Goal: Transaction & Acquisition: Purchase product/service

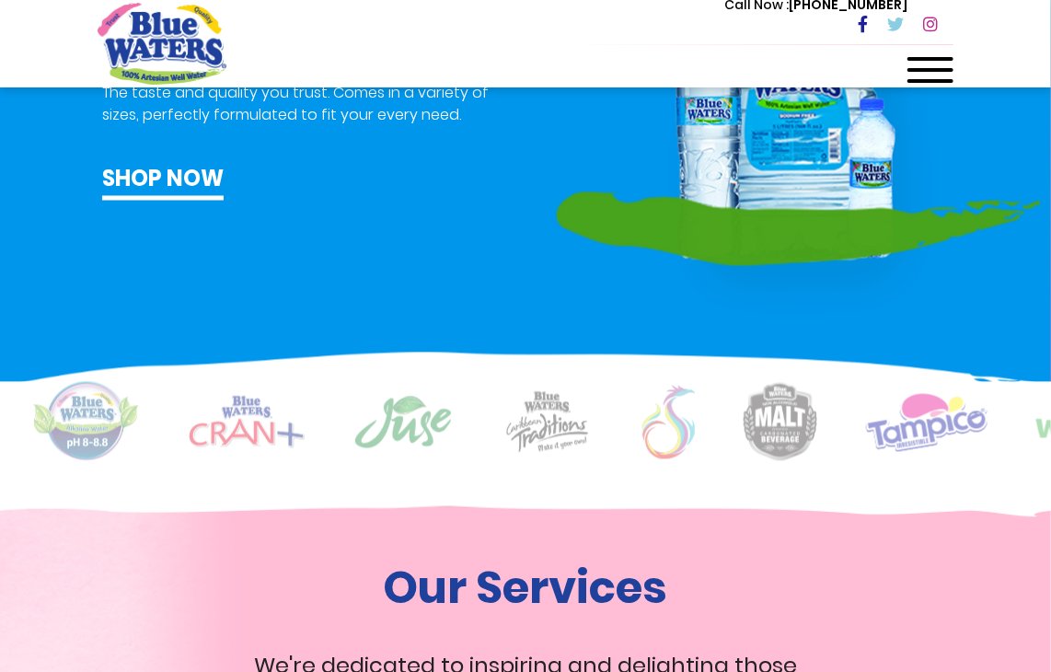
scroll to position [1129, 0]
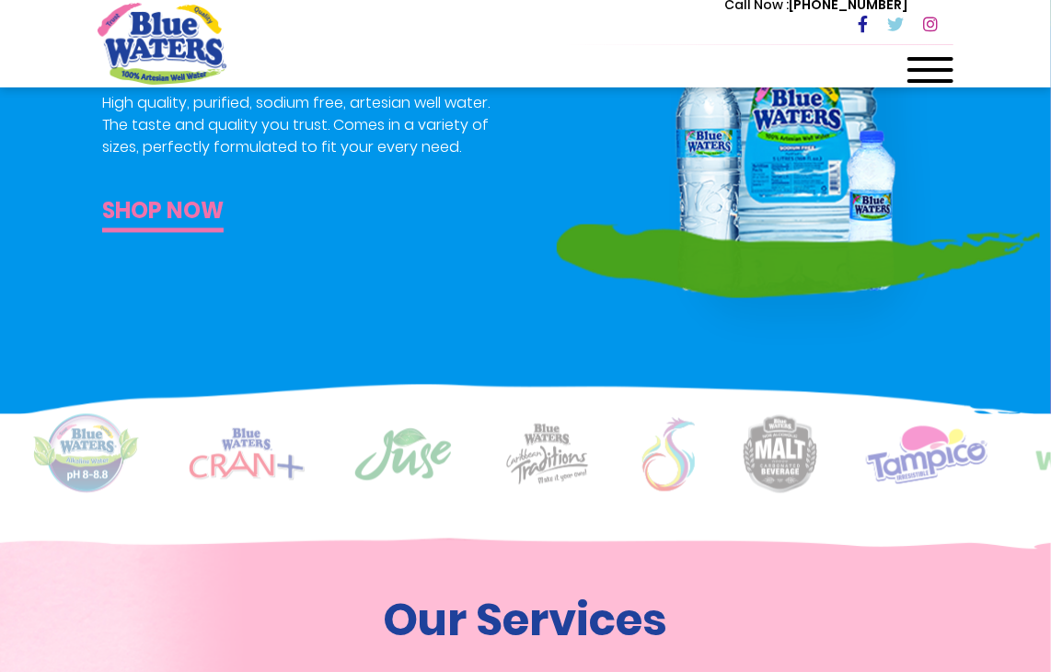
click at [140, 199] on link "Shop now" at bounding box center [162, 214] width 121 height 38
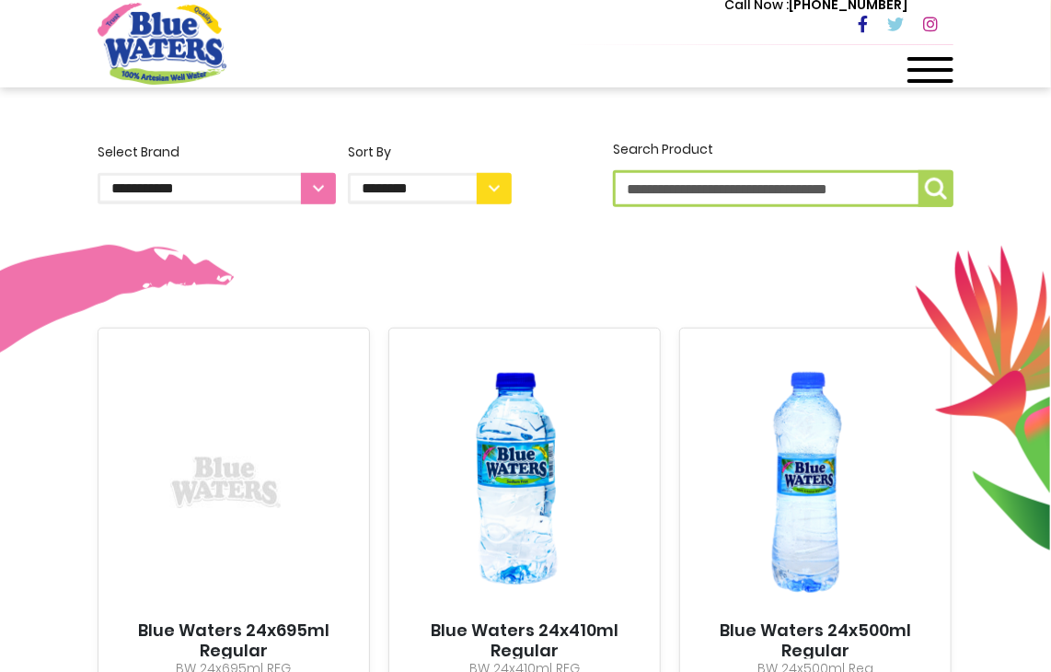
scroll to position [444, 0]
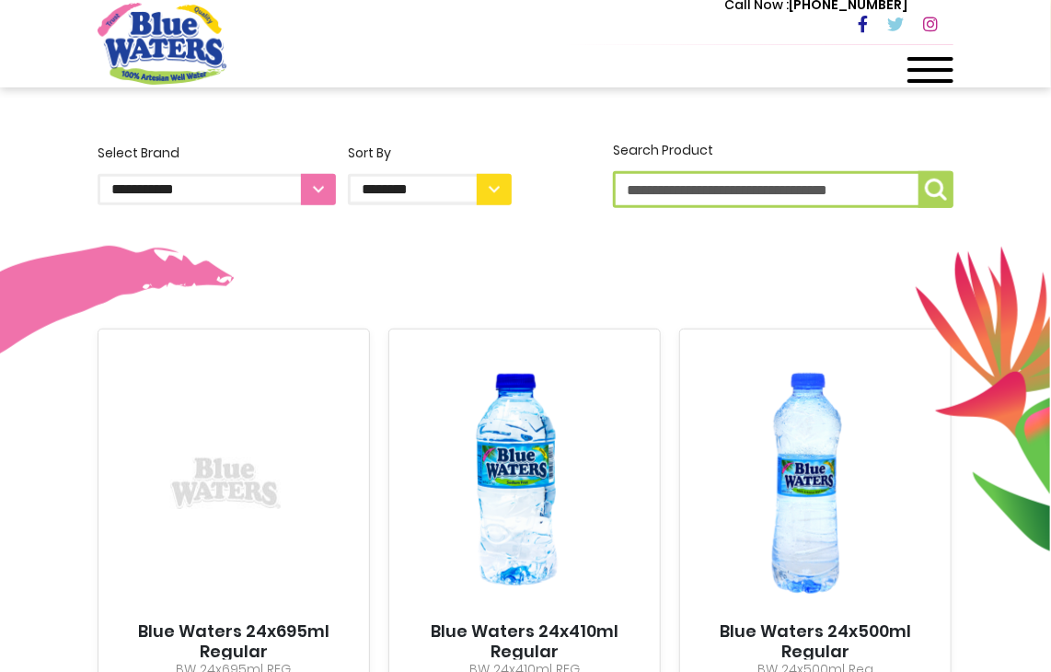
click at [312, 192] on select "**********" at bounding box center [217, 189] width 238 height 31
select select "**********"
click at [98, 174] on select "**********" at bounding box center [217, 189] width 238 height 31
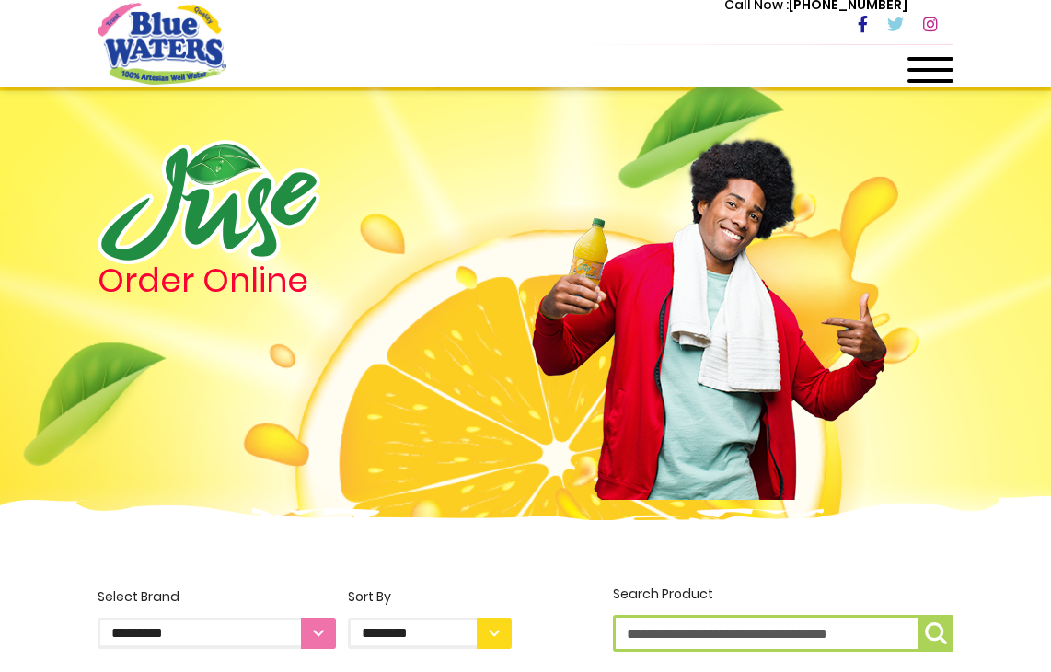
select select "**********"
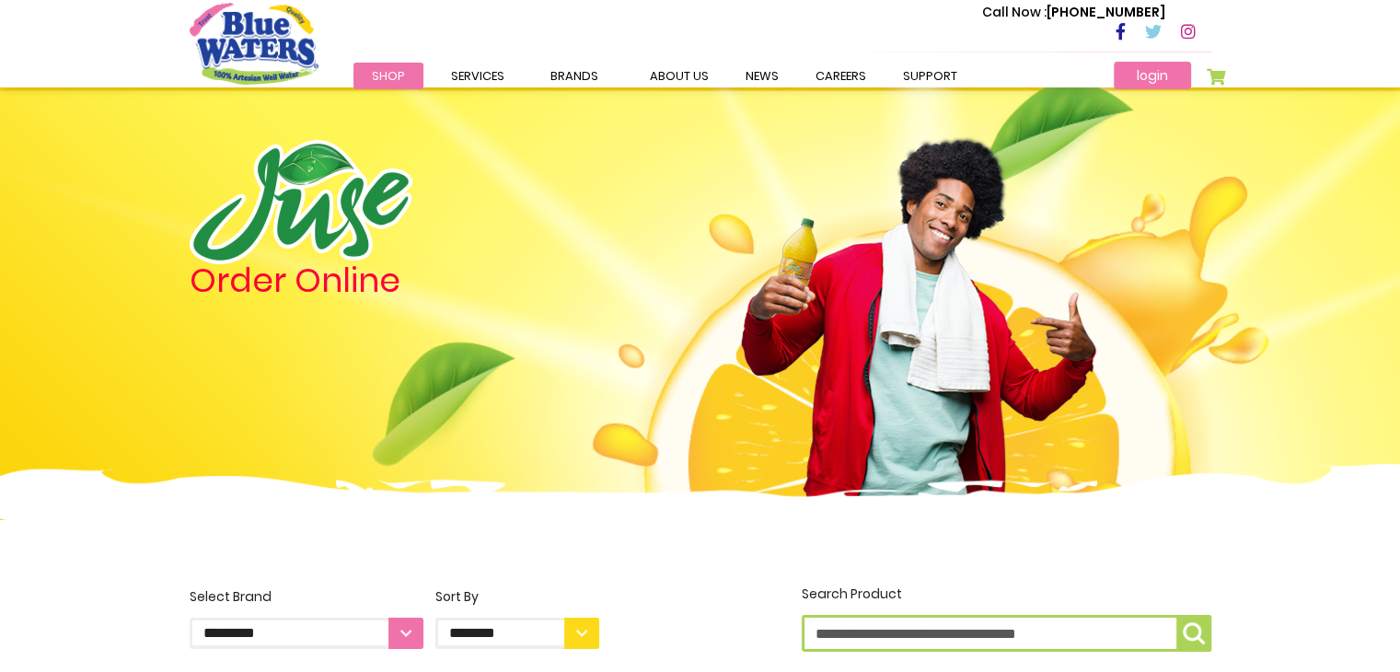
click at [1050, 78] on link "login" at bounding box center [1152, 76] width 77 height 28
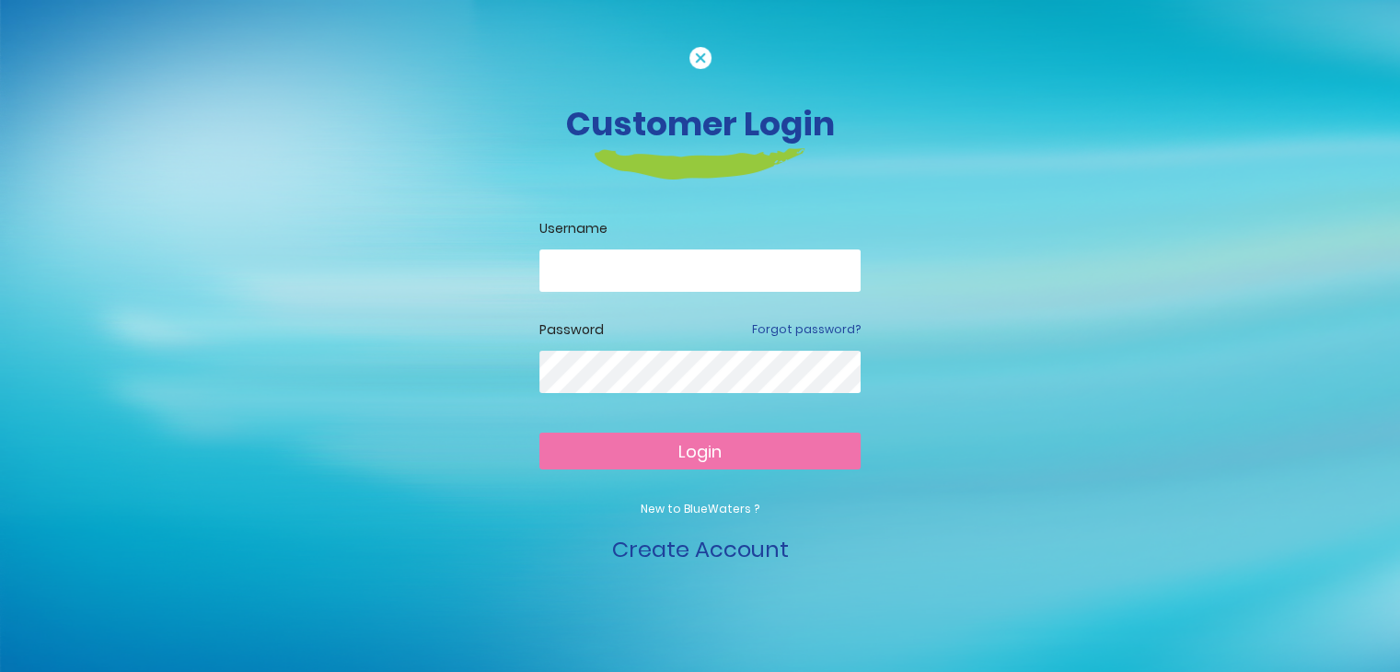
click at [560, 270] on input "email" at bounding box center [699, 270] width 321 height 42
type input "**********"
click at [539, 433] on button "Login" at bounding box center [699, 451] width 321 height 37
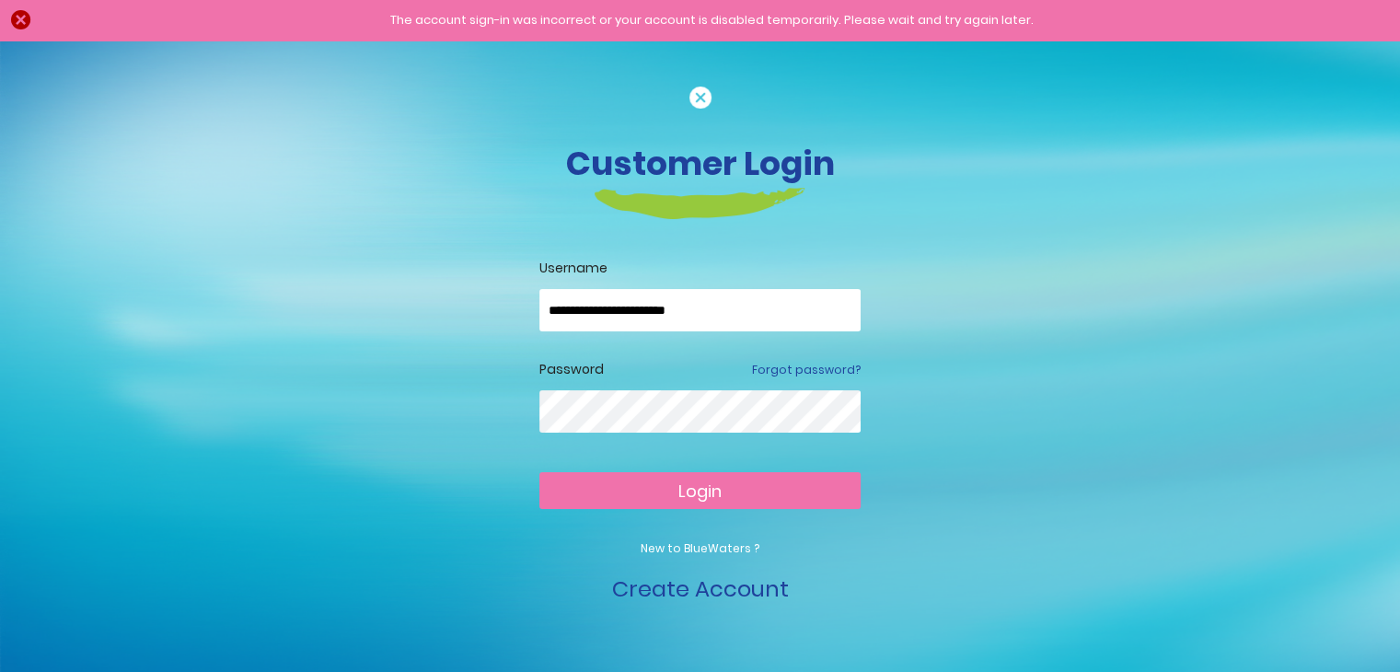
click at [597, 315] on input "**********" at bounding box center [699, 310] width 321 height 42
click at [602, 314] on input "**********" at bounding box center [699, 310] width 321 height 42
type input "**********"
click at [649, 491] on button "Login" at bounding box center [699, 490] width 321 height 37
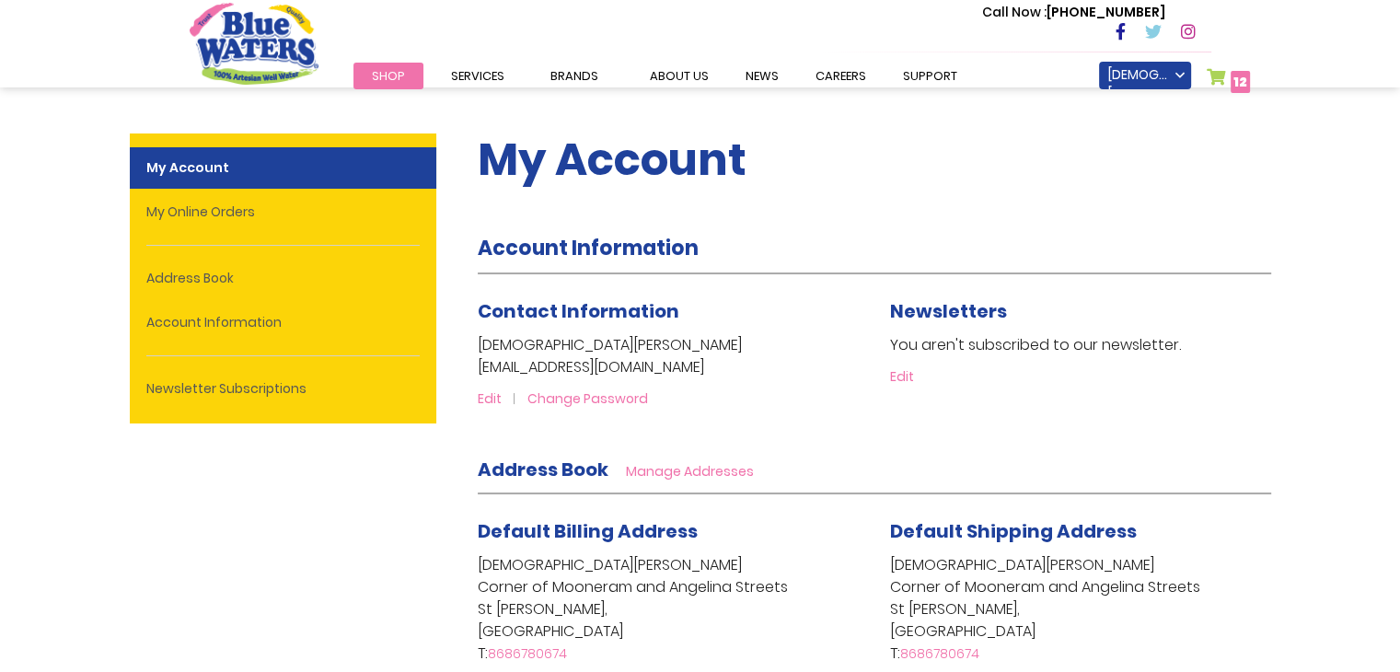
click at [379, 77] on span "Shop" at bounding box center [388, 75] width 33 height 17
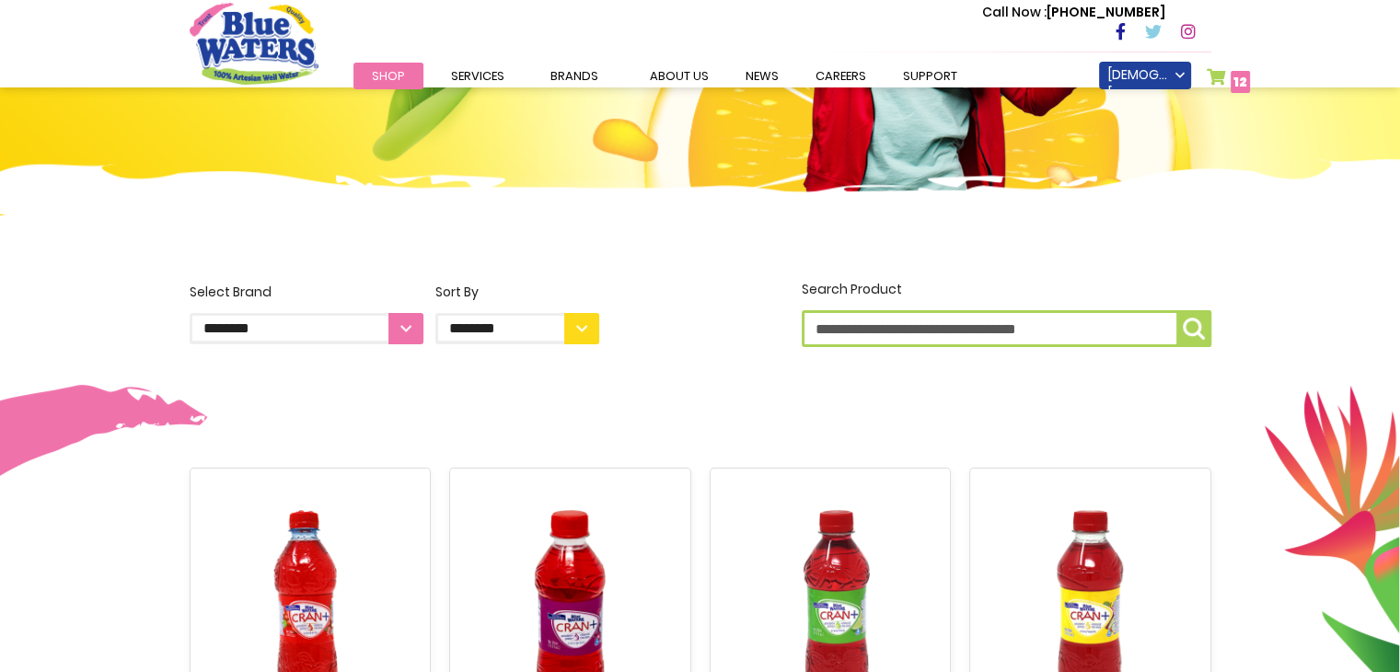
scroll to position [302, 0]
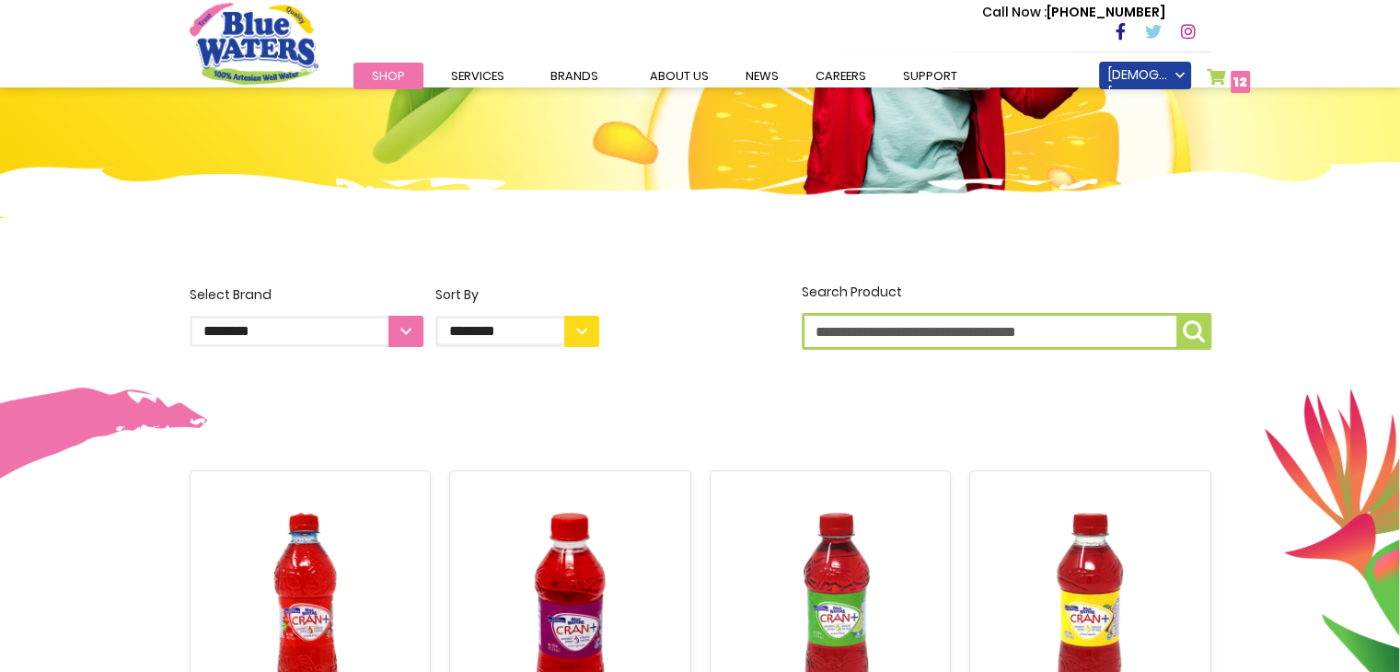
click at [407, 330] on select "**********" at bounding box center [307, 331] width 234 height 31
select select "**********"
click at [190, 316] on select "**********" at bounding box center [307, 331] width 234 height 31
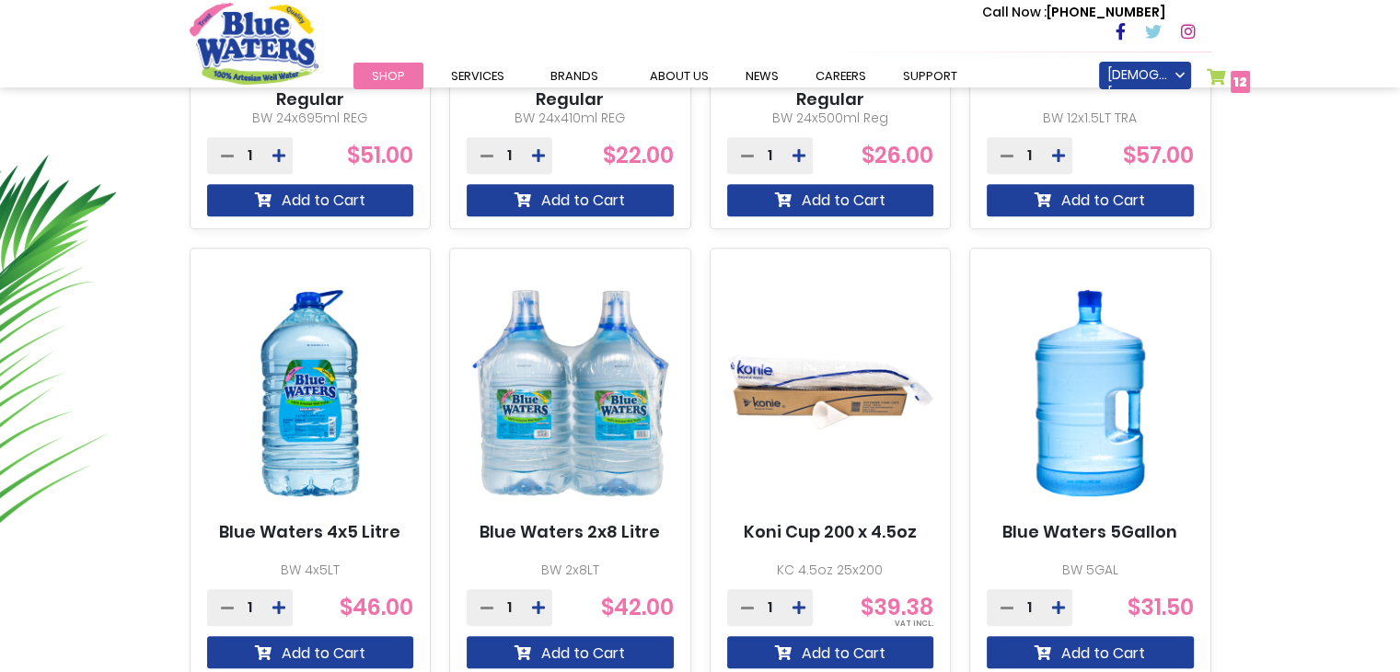
scroll to position [979, 0]
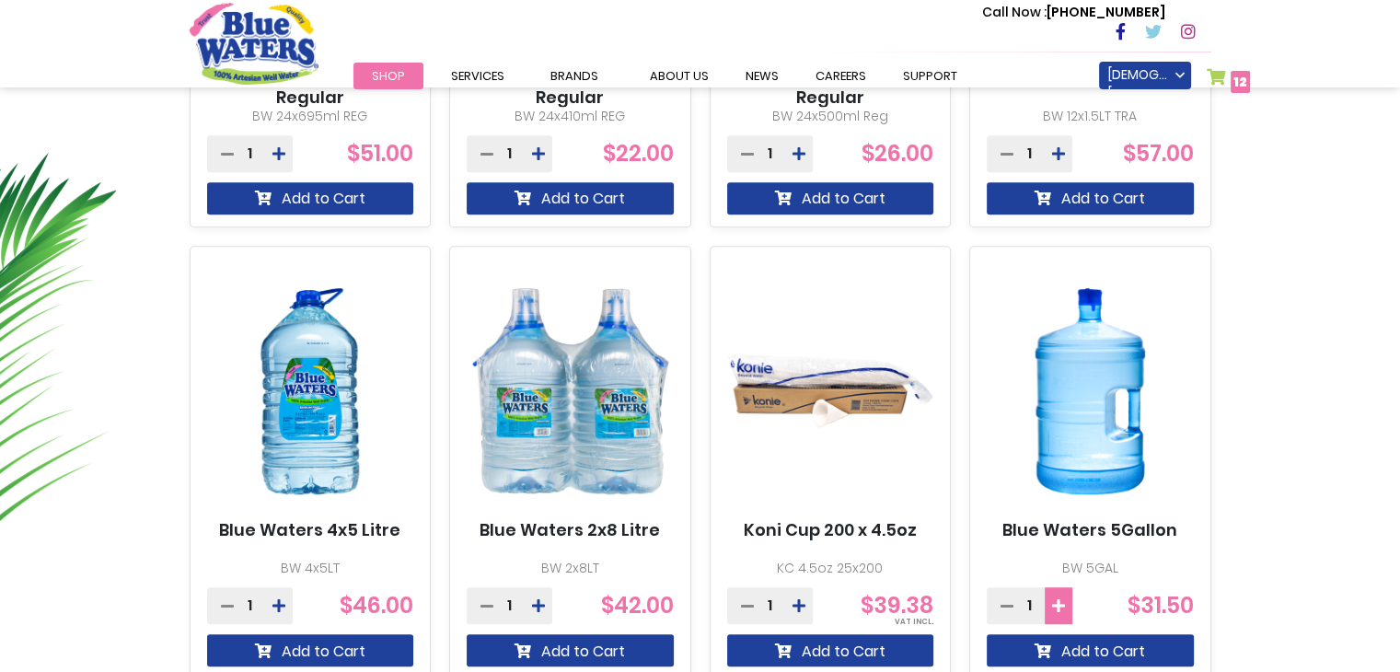
click at [1064, 606] on icon at bounding box center [1058, 605] width 13 height 15
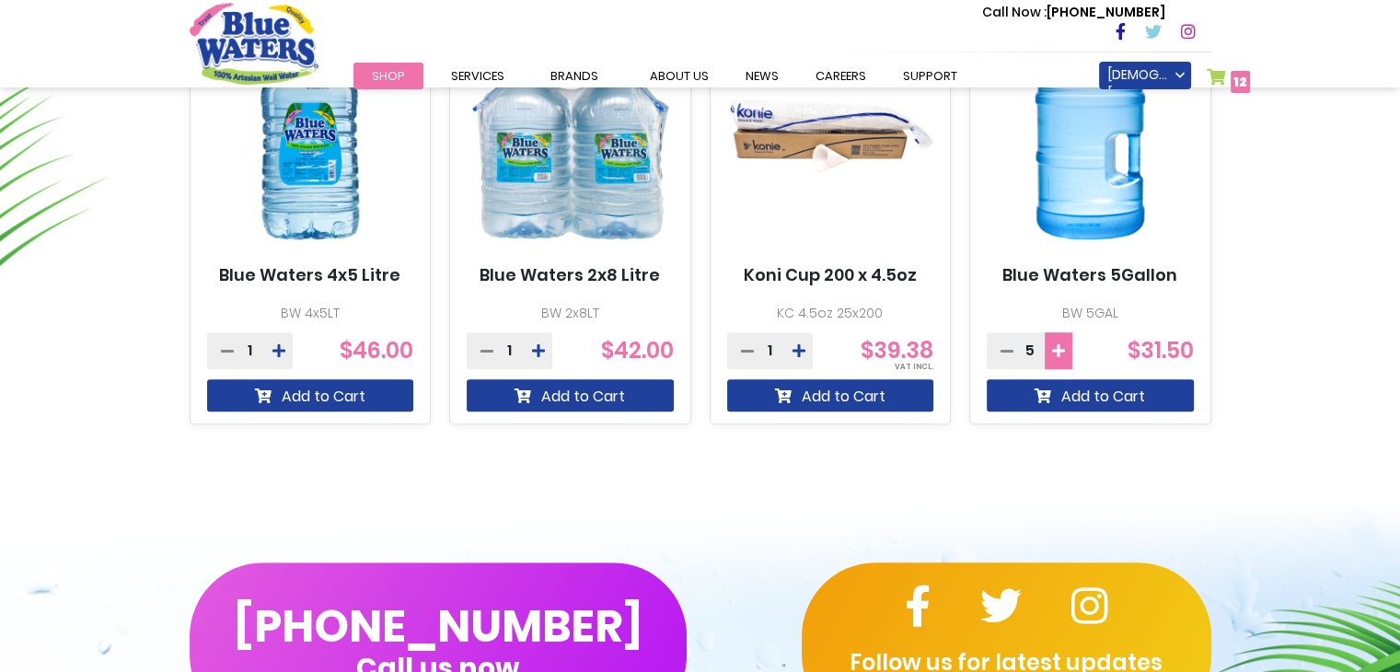
scroll to position [1235, 0]
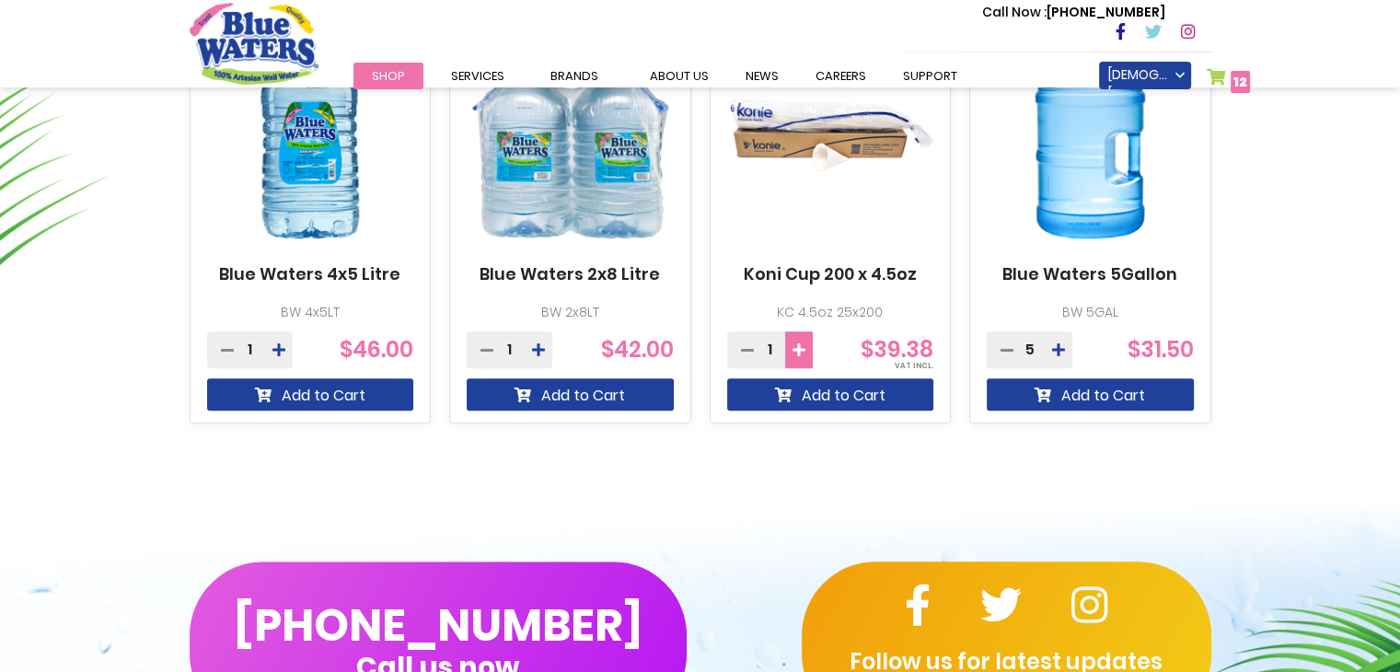
click at [804, 337] on button at bounding box center [799, 349] width 28 height 37
click at [747, 348] on icon at bounding box center [747, 349] width 13 height 15
click at [1005, 353] on icon at bounding box center [1006, 349] width 13 height 15
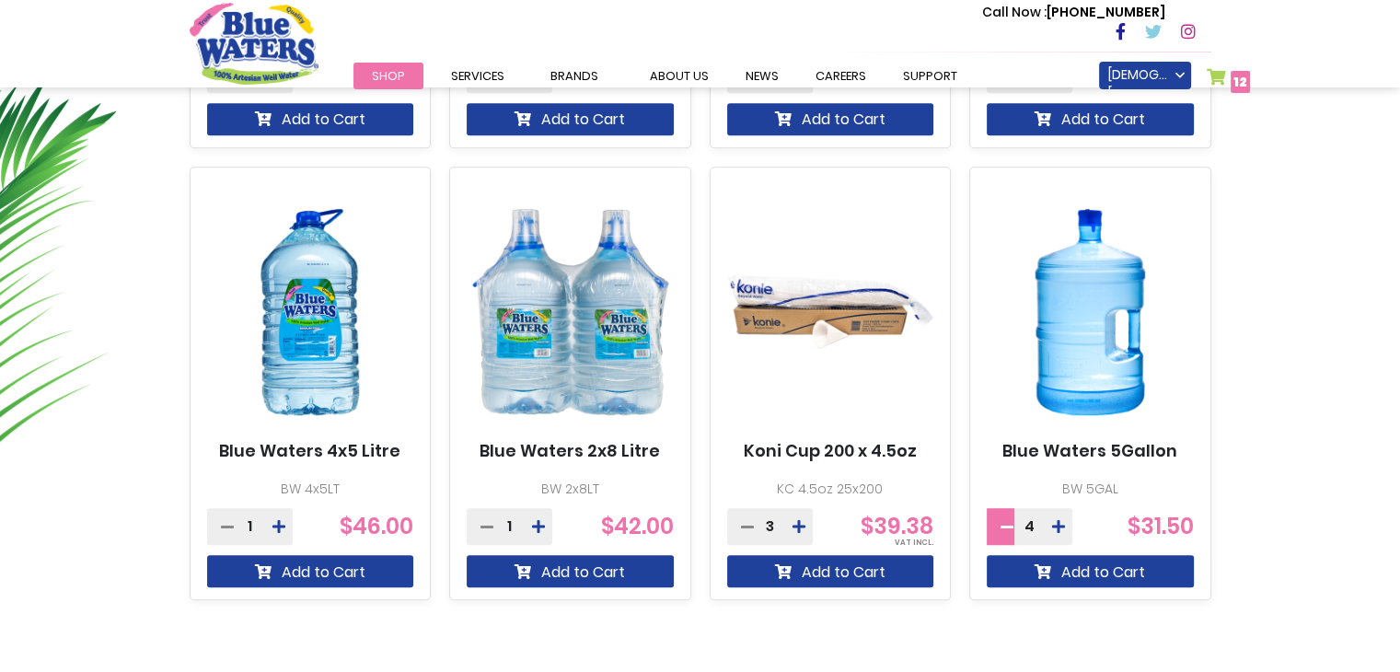
scroll to position [1044, 0]
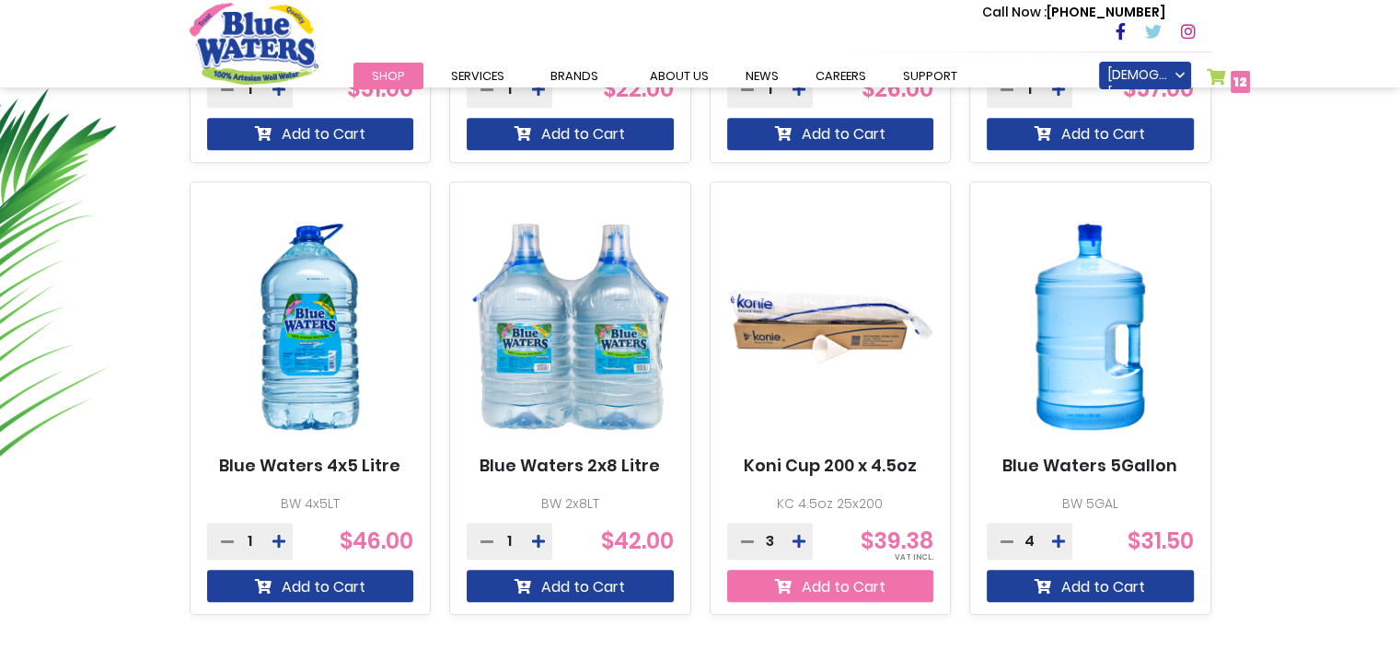
click at [858, 583] on button "Add to Cart" at bounding box center [830, 586] width 207 height 32
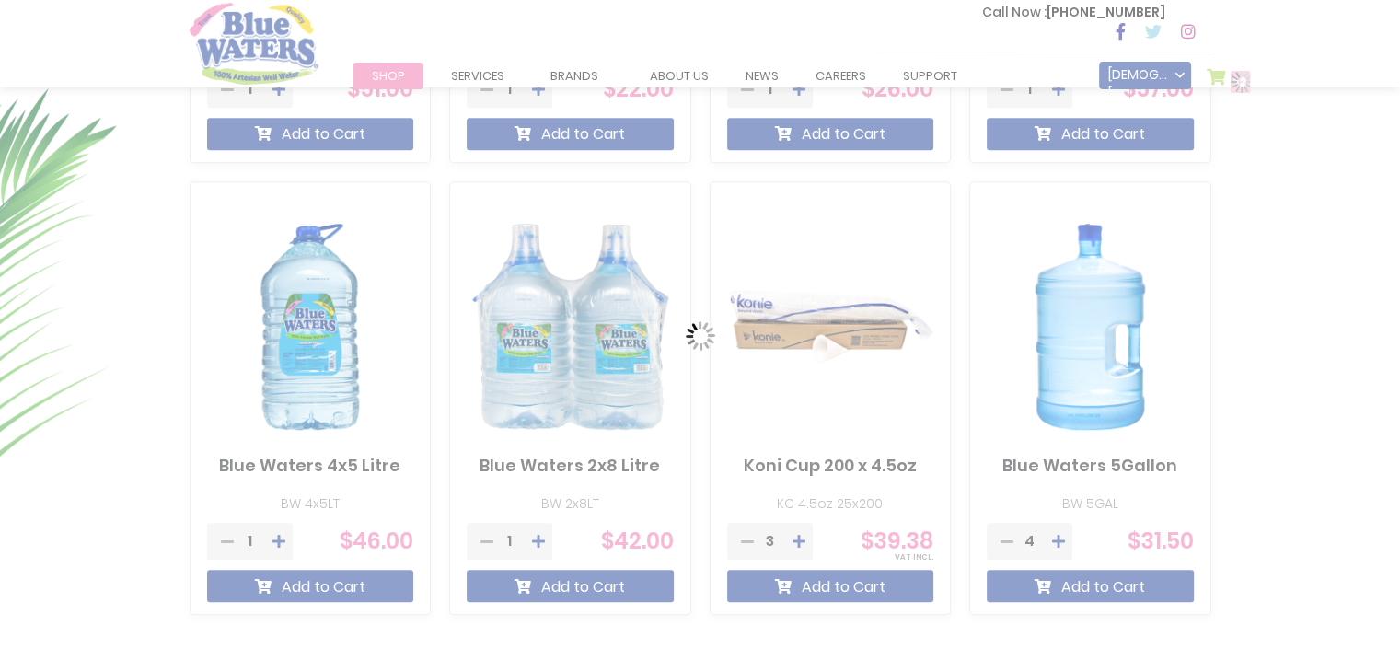
click at [1021, 588] on div "Please wait..." at bounding box center [700, 336] width 1400 height 672
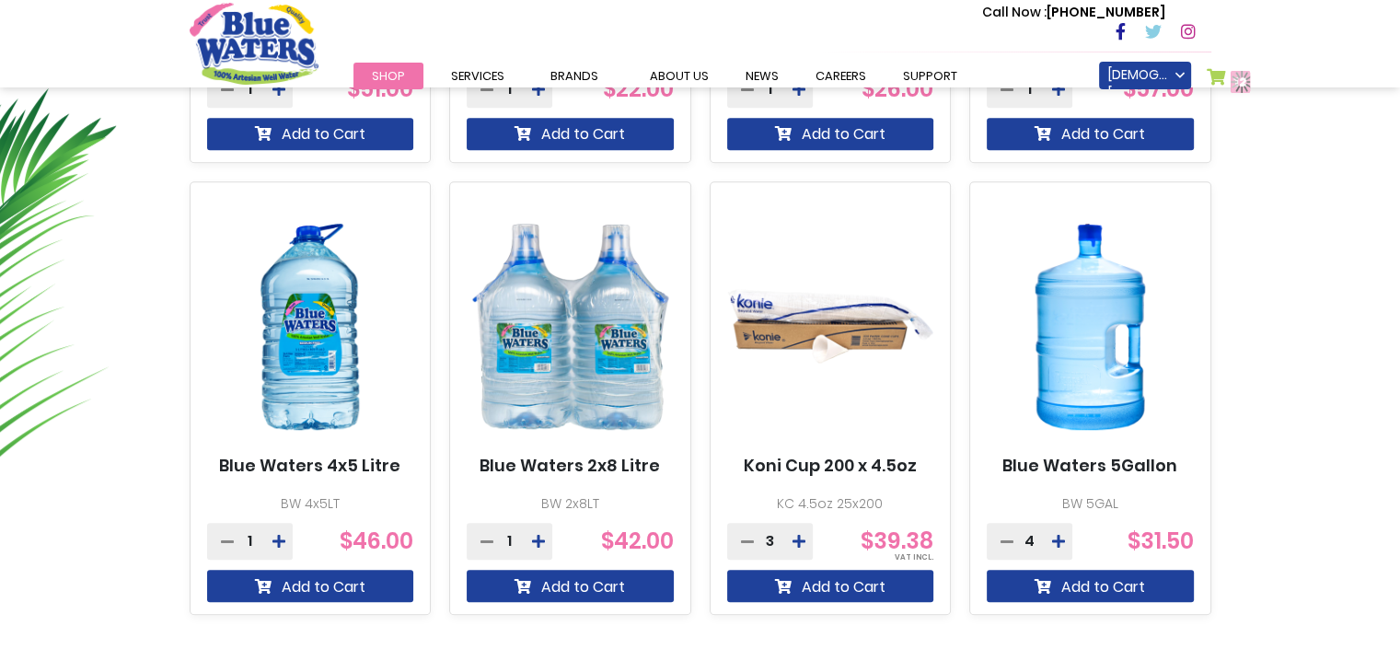
scroll to position [1093, 0]
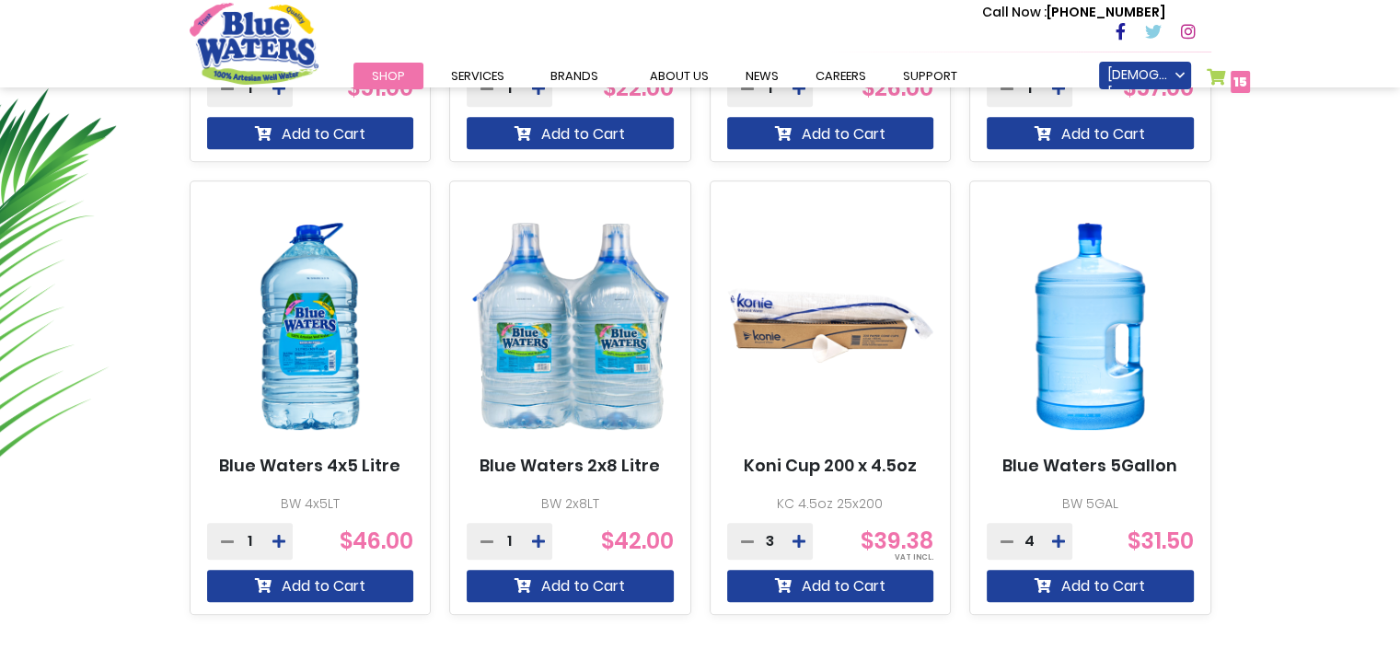
click at [1243, 78] on span "15" at bounding box center [1240, 82] width 14 height 18
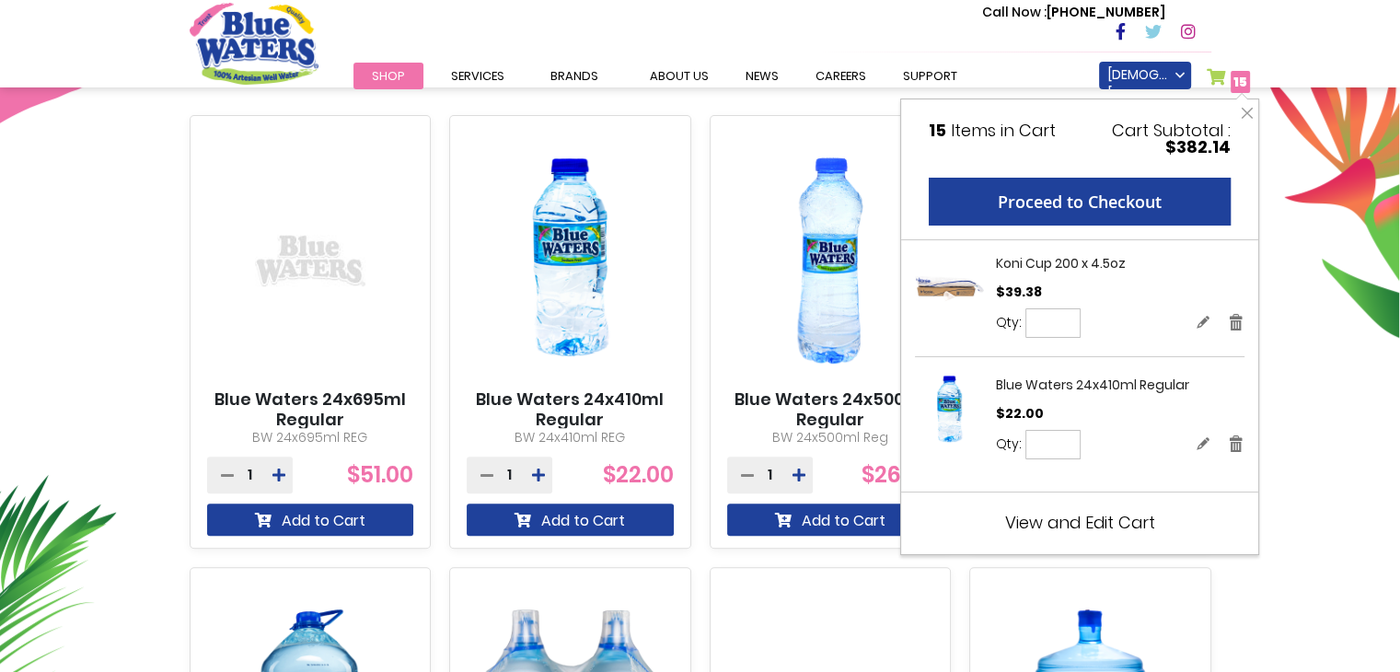
scroll to position [704, 0]
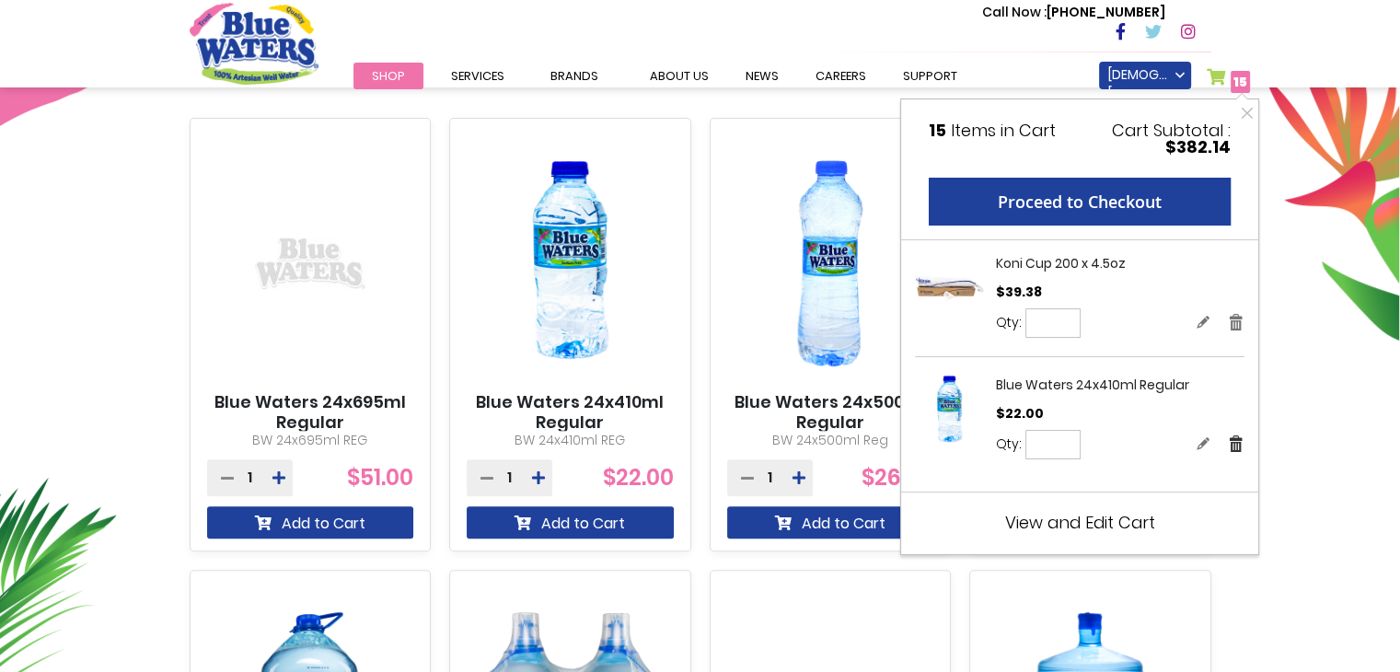
click at [1237, 442] on link "Remove" at bounding box center [1236, 443] width 17 height 19
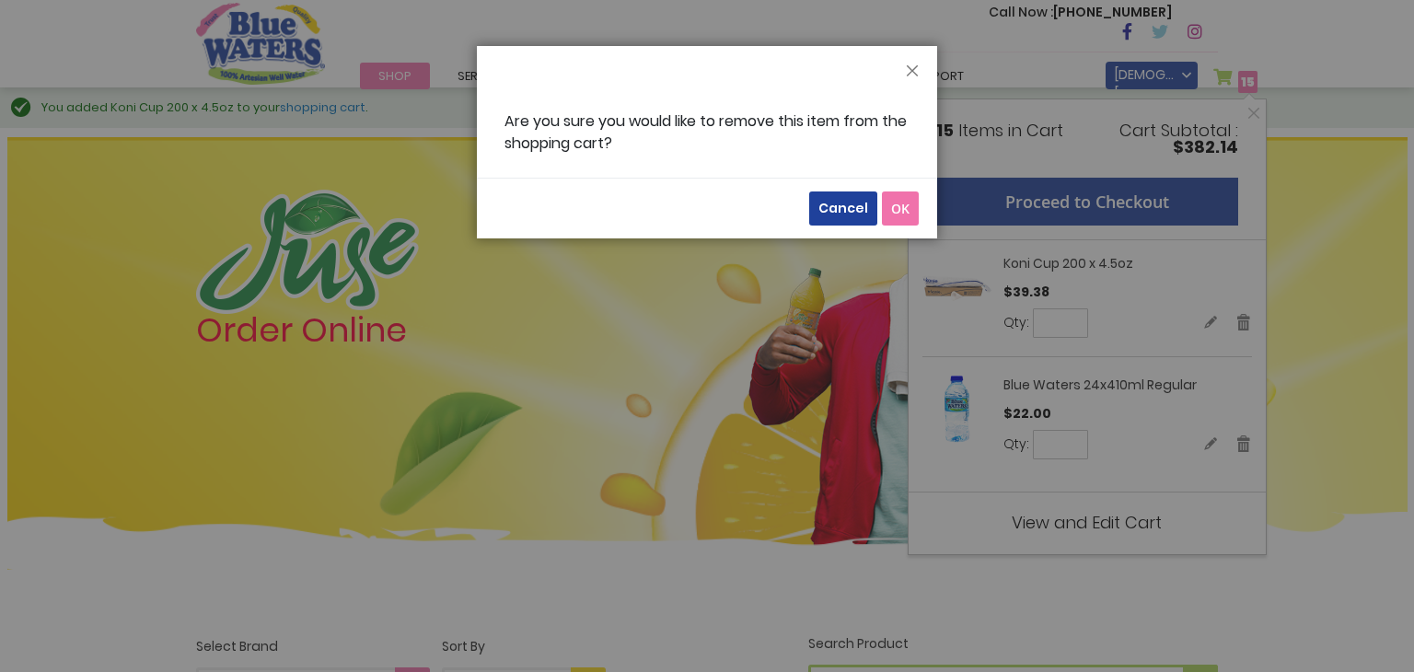
click at [898, 204] on span "OK" at bounding box center [900, 208] width 18 height 17
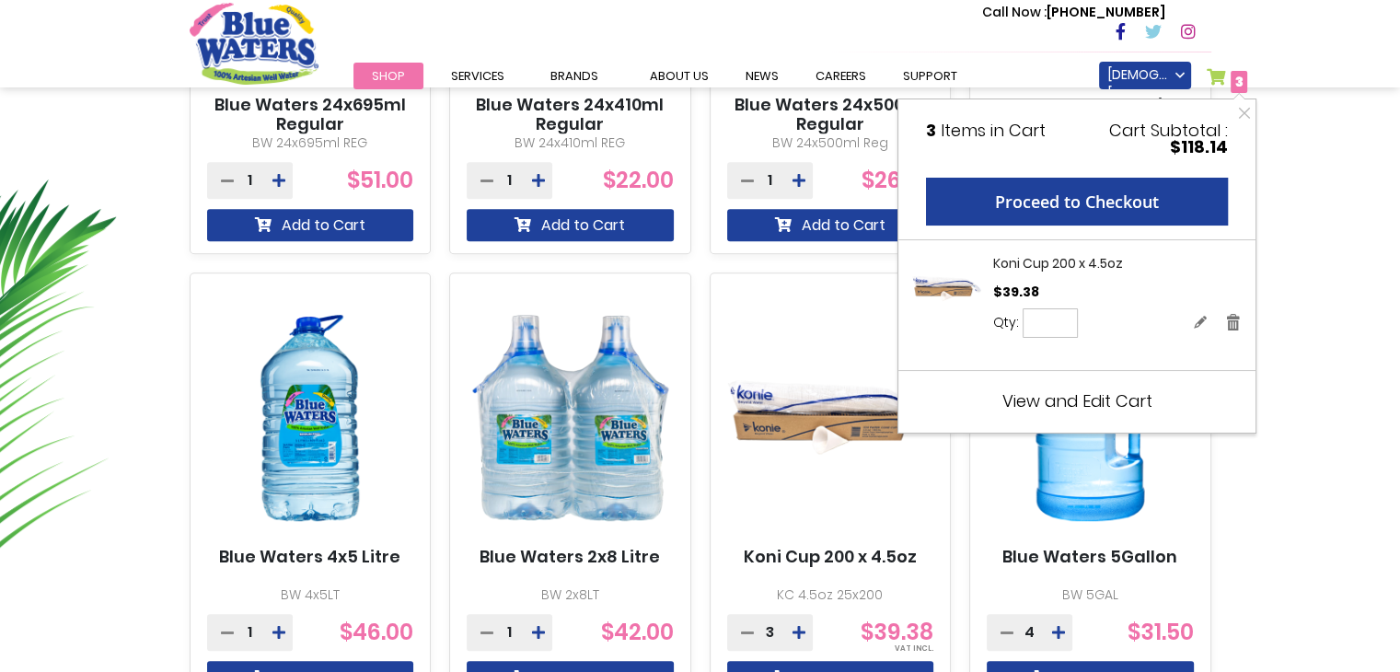
scroll to position [954, 0]
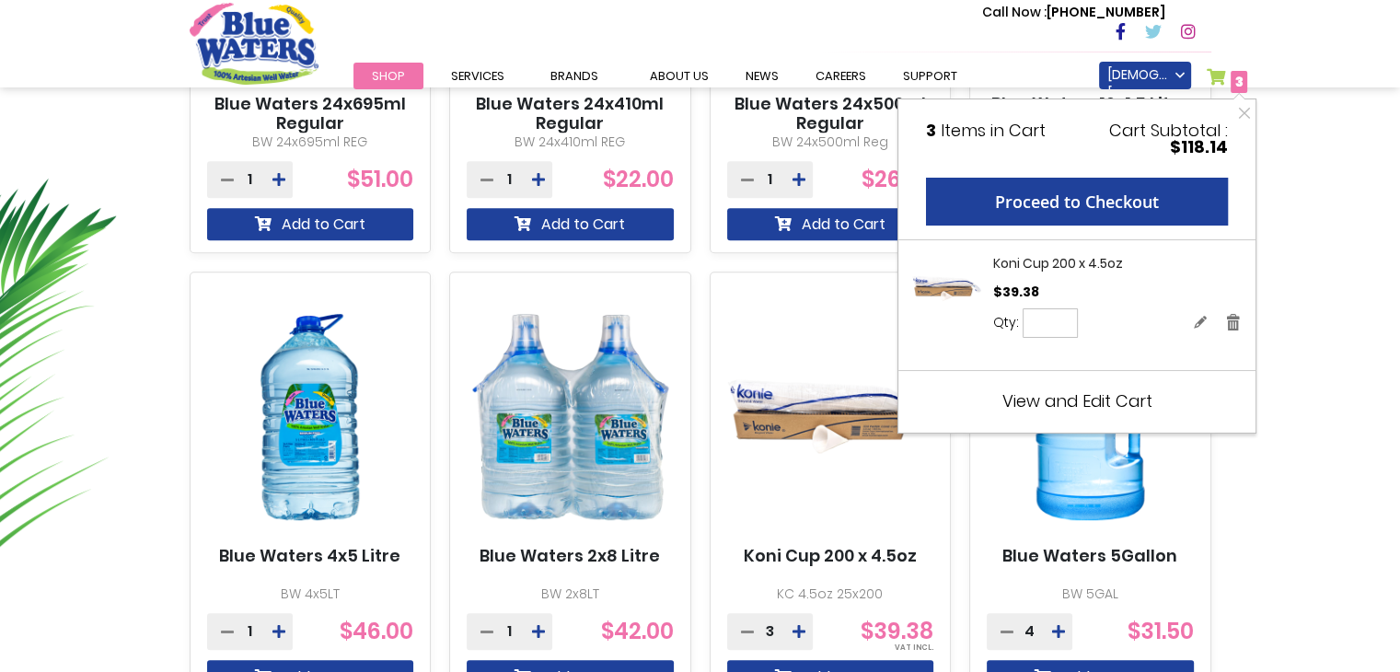
click at [1062, 479] on img at bounding box center [1090, 417] width 207 height 259
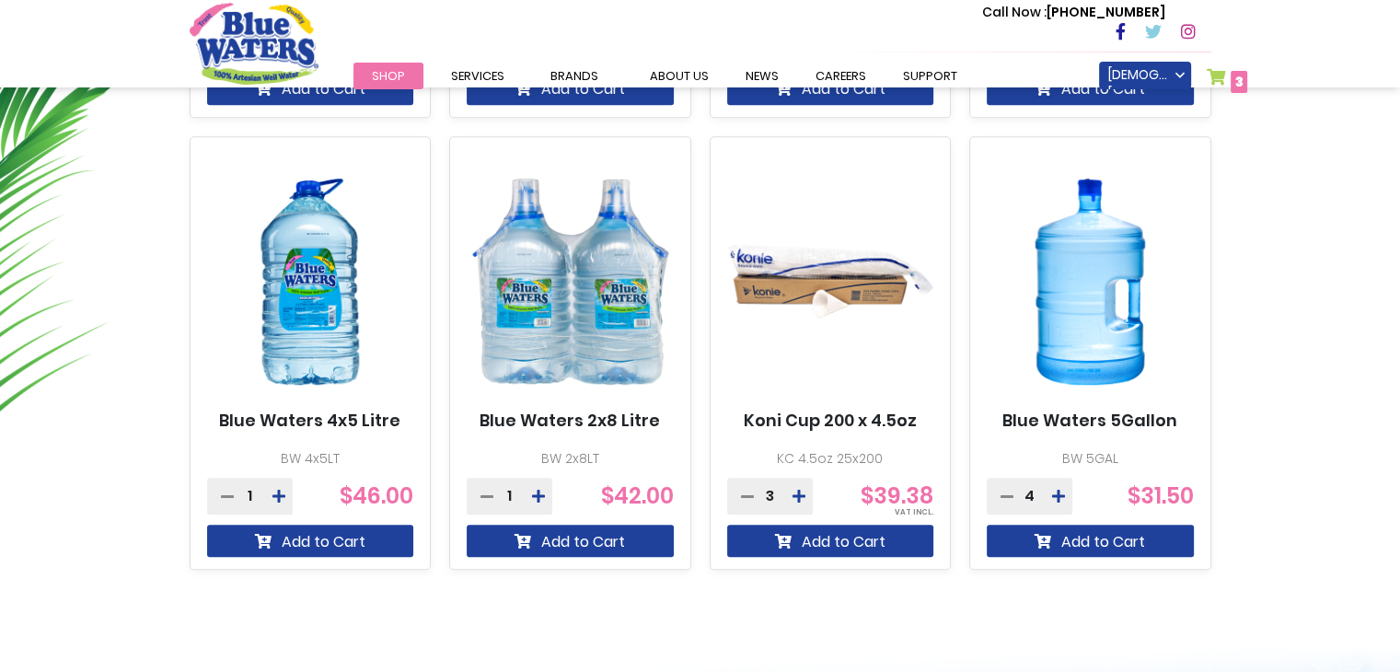
scroll to position [1090, 0]
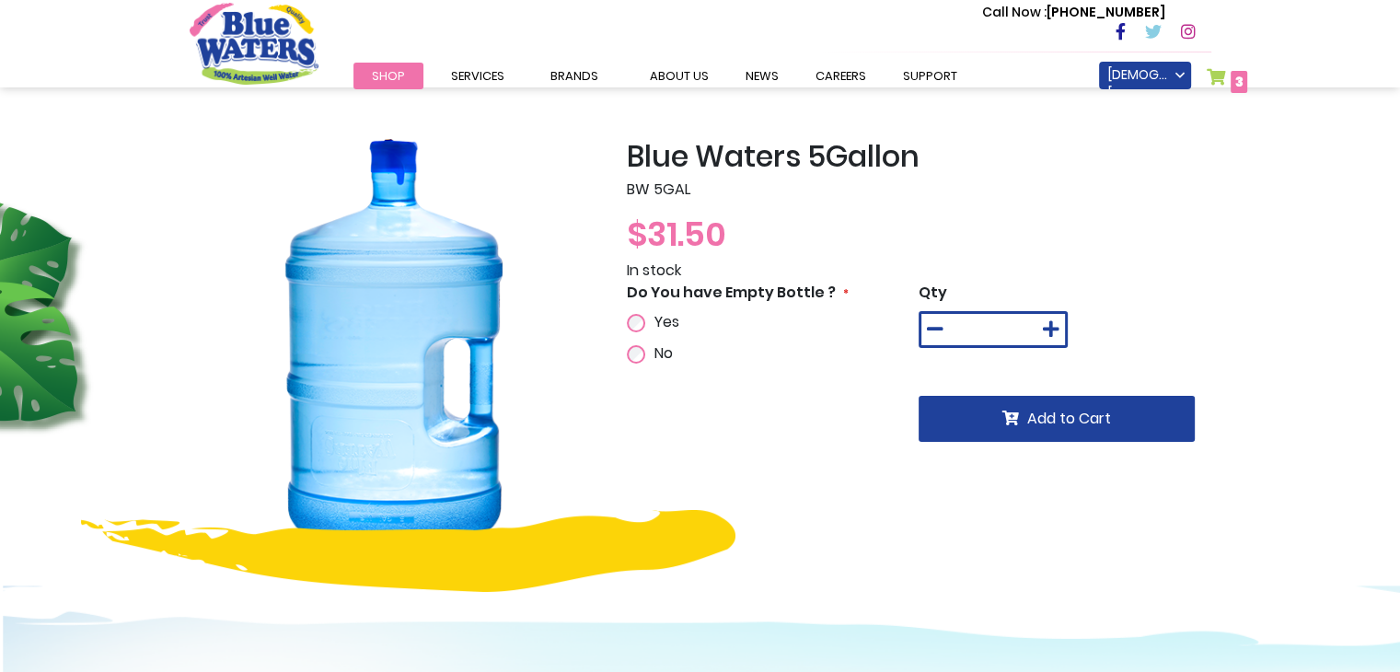
click at [644, 311] on div "Yes" at bounding box center [701, 322] width 149 height 22
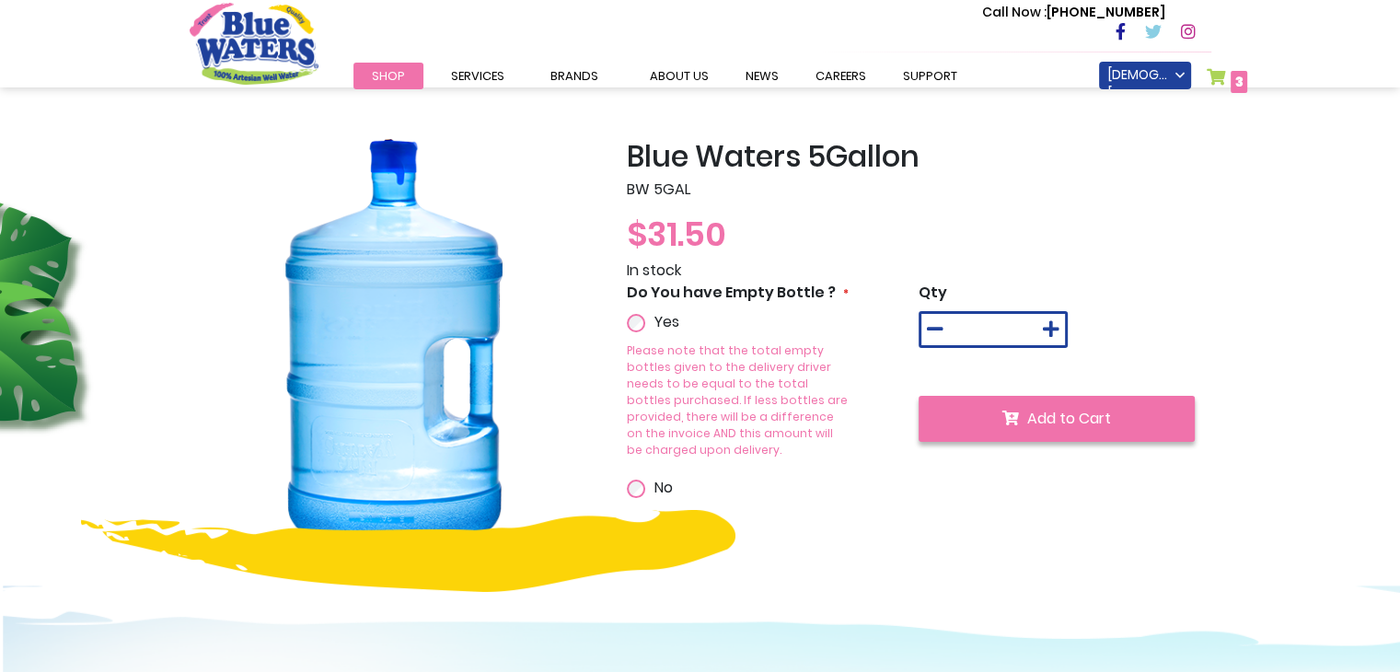
click at [1059, 414] on span "Add to Cart" at bounding box center [1069, 418] width 84 height 21
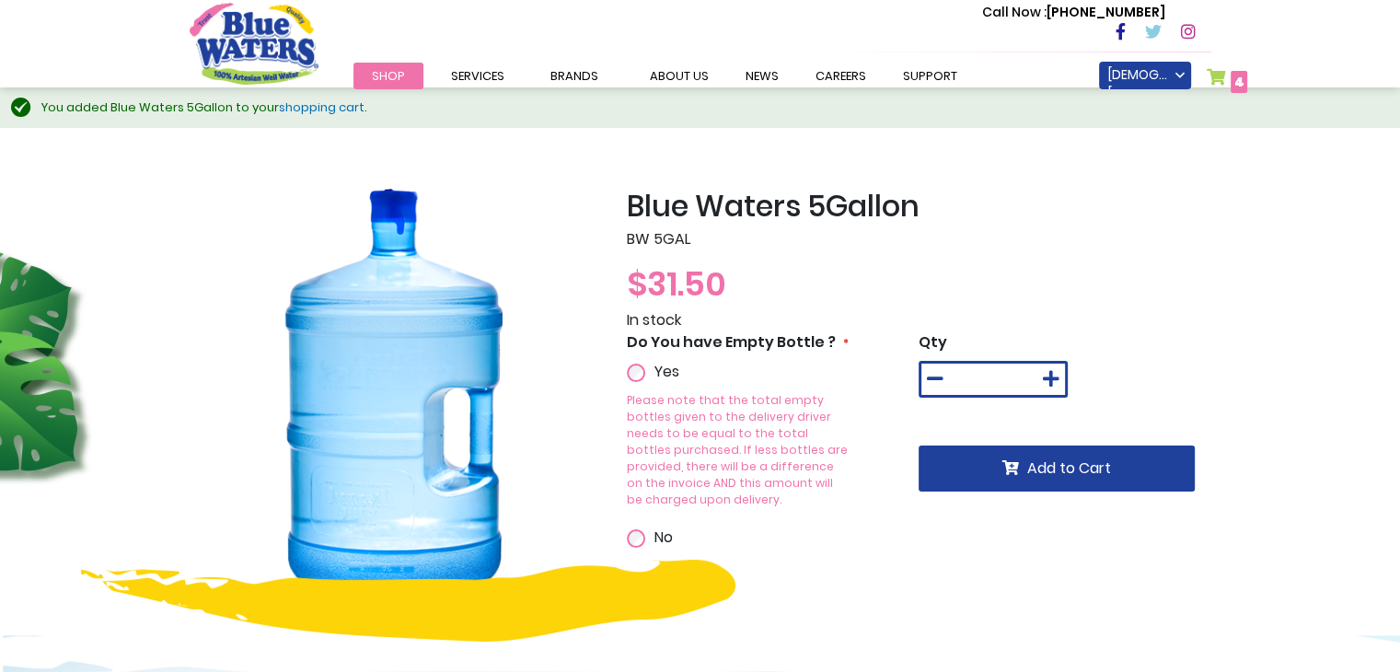
click at [1226, 75] on link "My Cart 4 4 items" at bounding box center [1227, 81] width 41 height 27
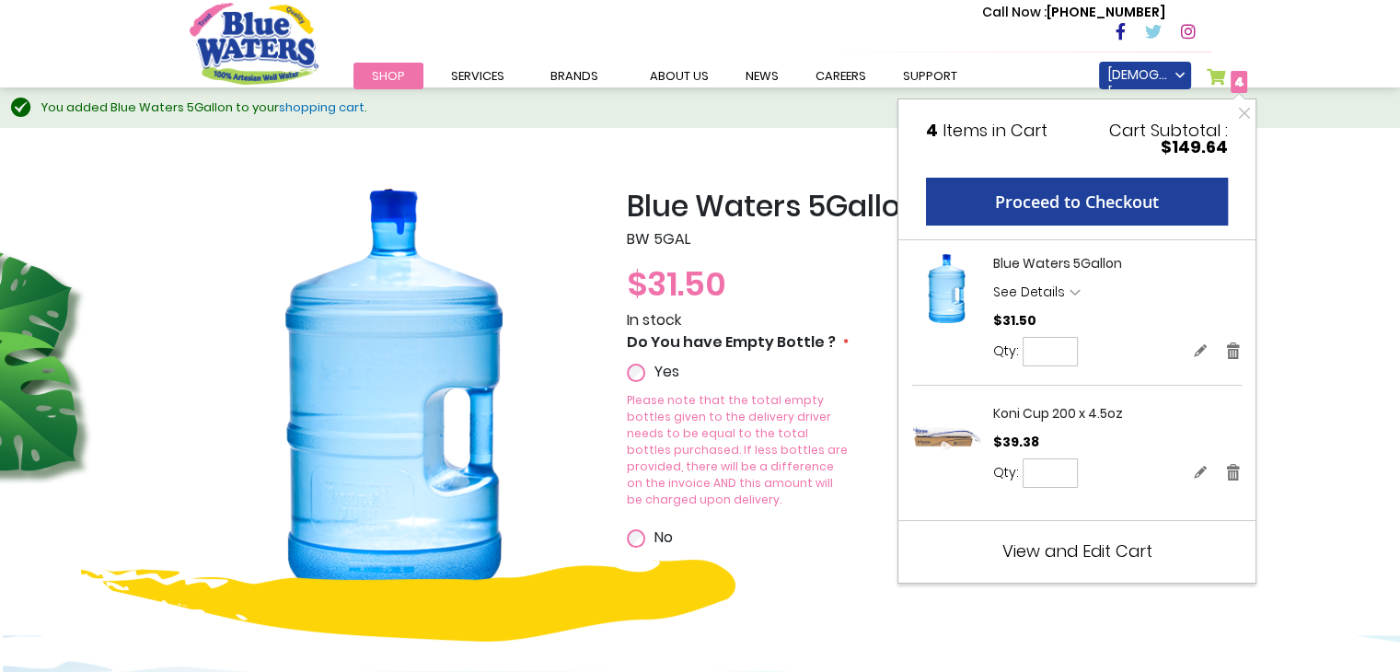
click at [1027, 549] on span "View and Edit Cart" at bounding box center [1077, 550] width 150 height 23
click at [1036, 551] on span "View and Edit Cart" at bounding box center [1077, 550] width 150 height 23
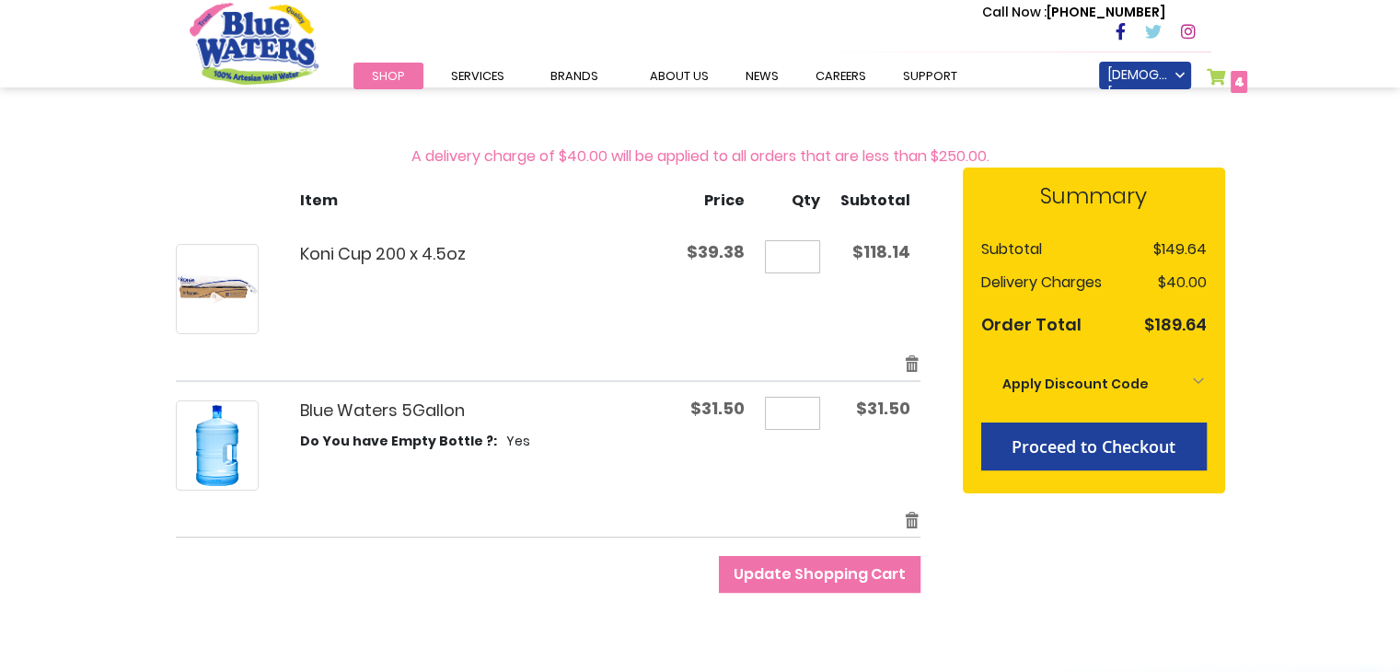
scroll to position [234, 0]
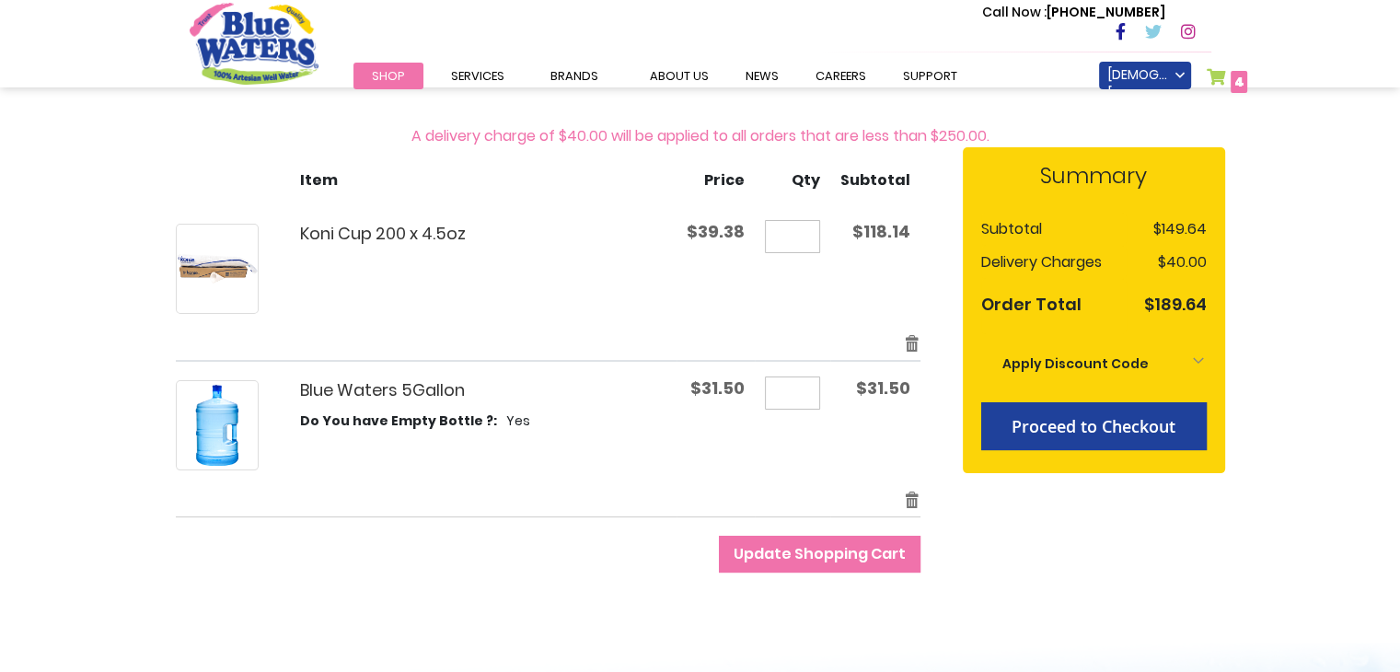
click at [796, 395] on input "*" at bounding box center [792, 392] width 55 height 33
type input "*"
click at [840, 549] on span "Update Shopping Cart" at bounding box center [820, 553] width 172 height 21
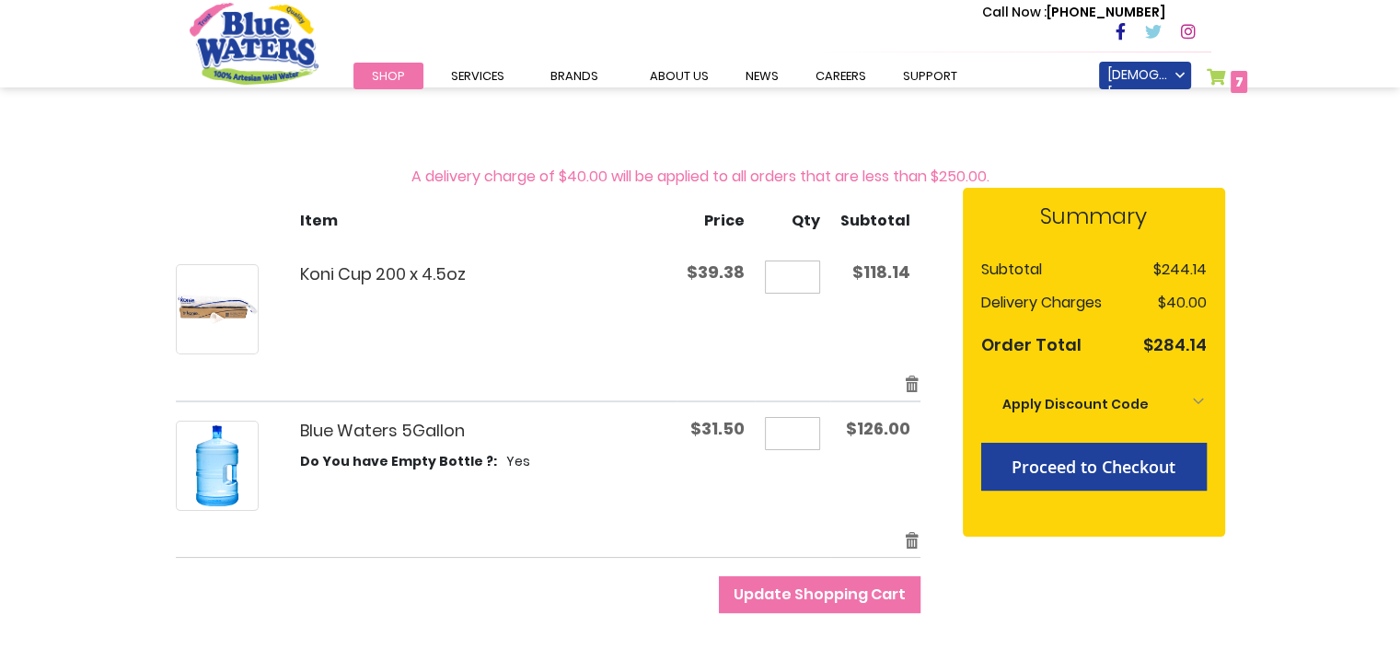
scroll to position [198, 0]
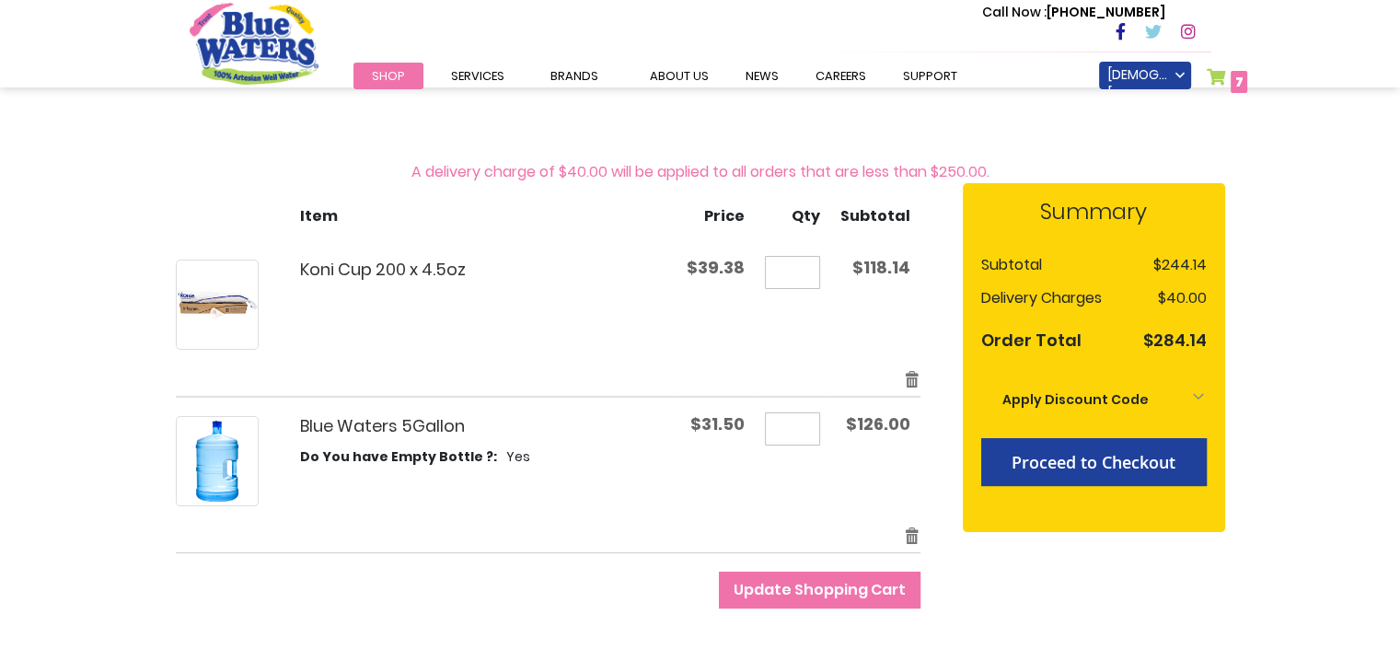
click at [800, 269] on input "*" at bounding box center [792, 272] width 55 height 33
type input "*"
click at [719, 572] on button "Update Shopping Cart" at bounding box center [820, 590] width 202 height 37
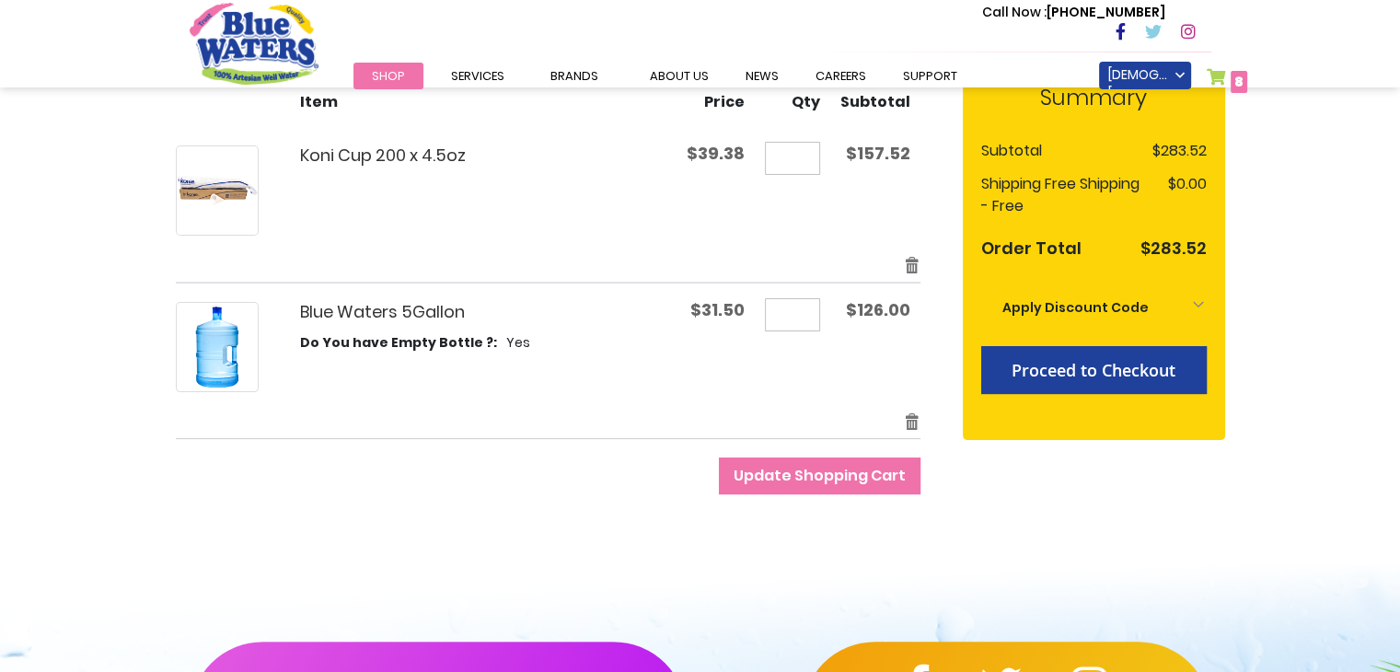
scroll to position [291, 0]
click at [817, 464] on span "Update Shopping Cart" at bounding box center [820, 474] width 172 height 21
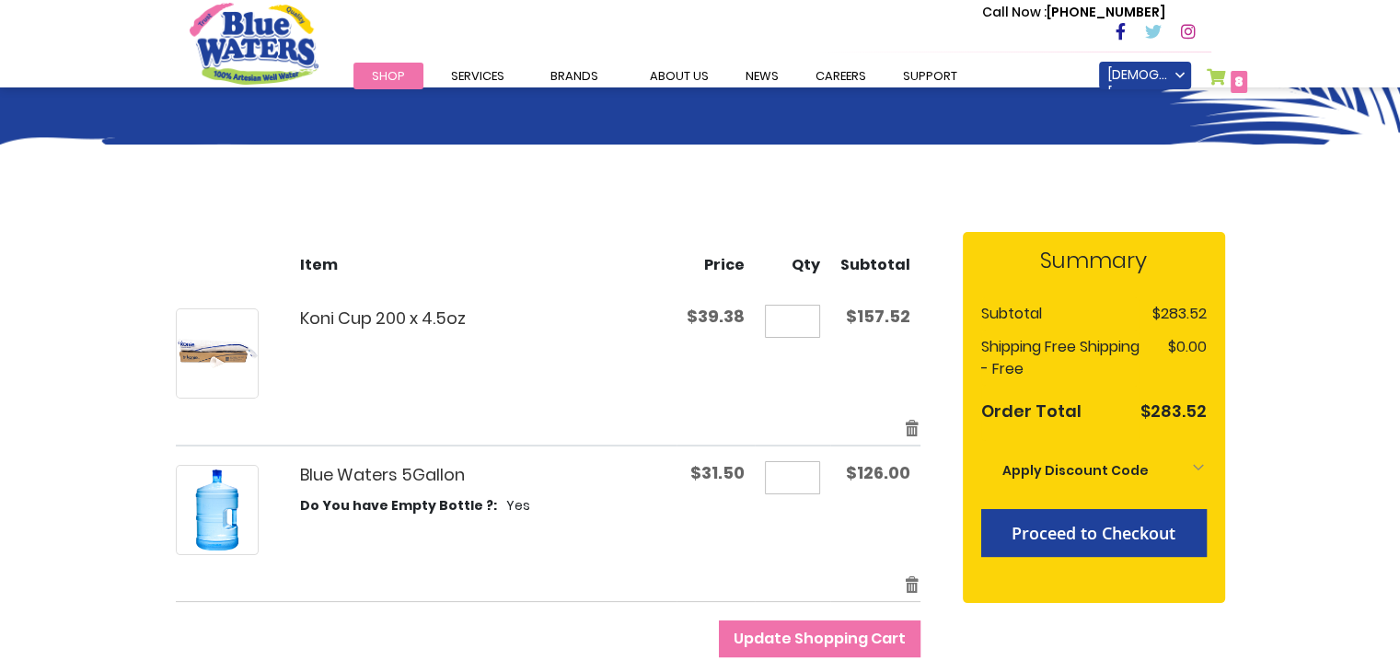
scroll to position [129, 0]
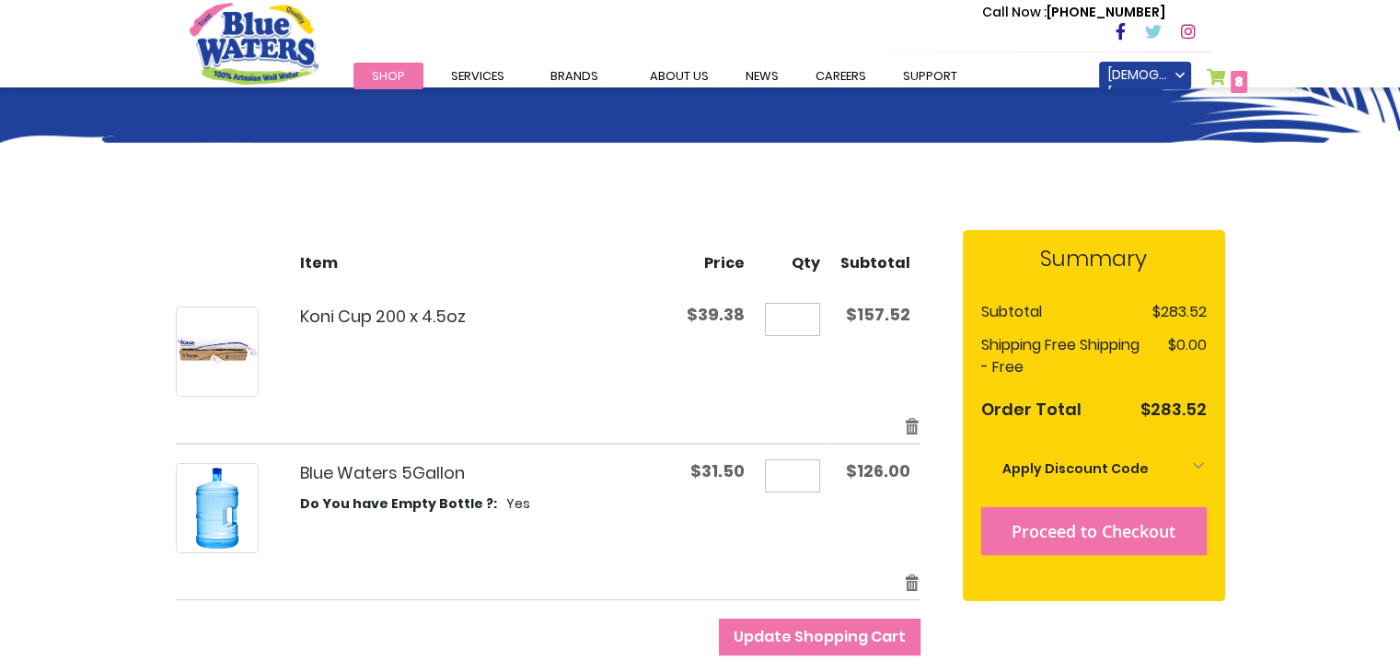
click at [1097, 530] on span "Proceed to Checkout" at bounding box center [1094, 531] width 164 height 22
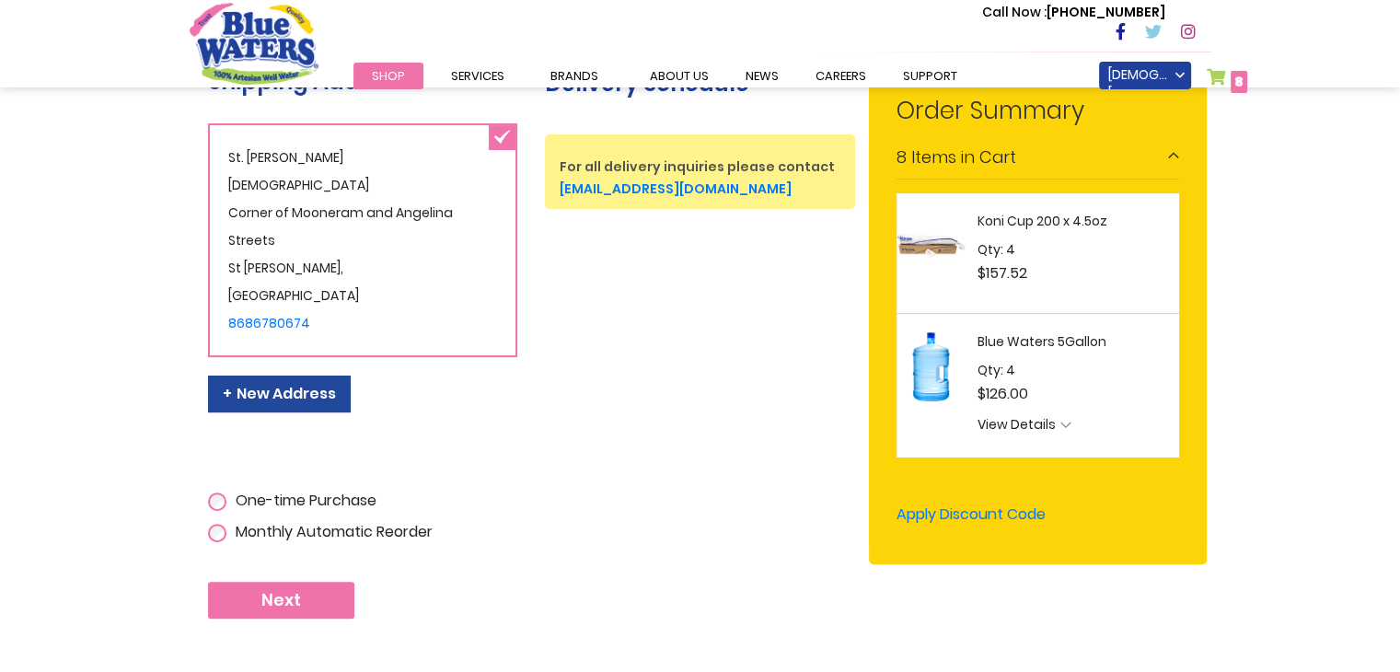
scroll to position [403, 0]
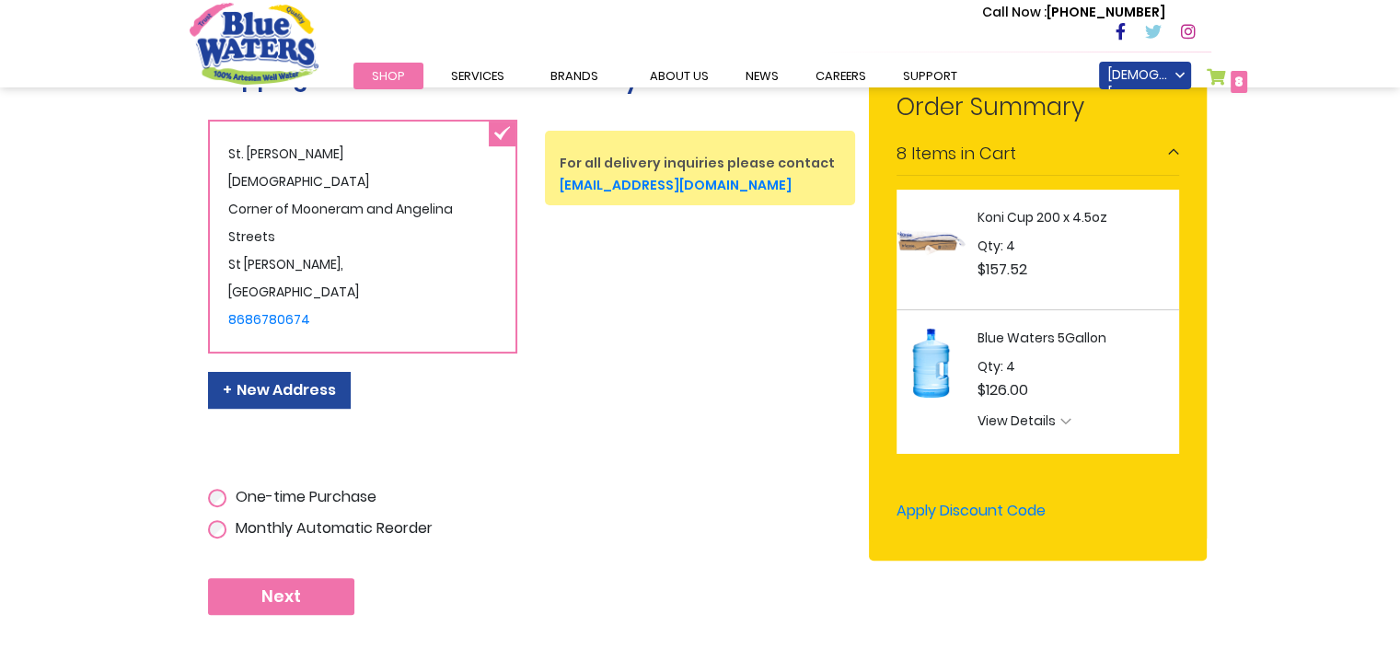
click at [270, 586] on span "Next" at bounding box center [281, 596] width 40 height 20
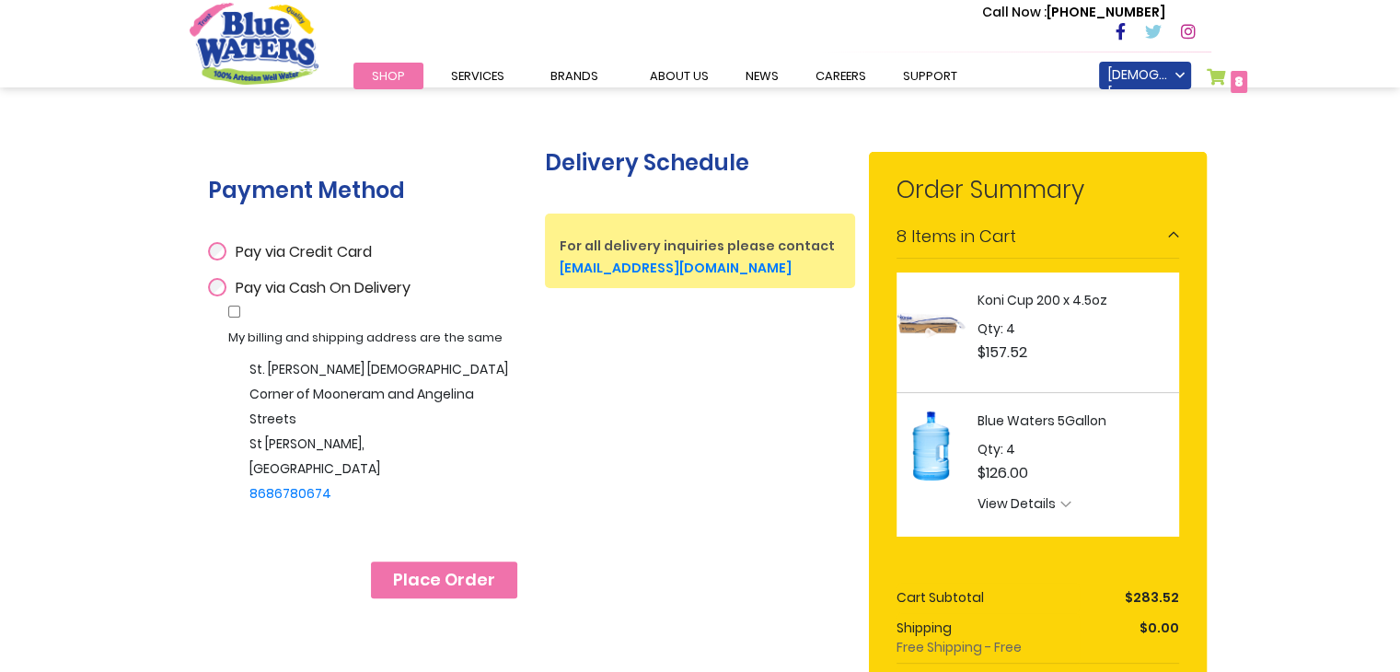
scroll to position [322, 0]
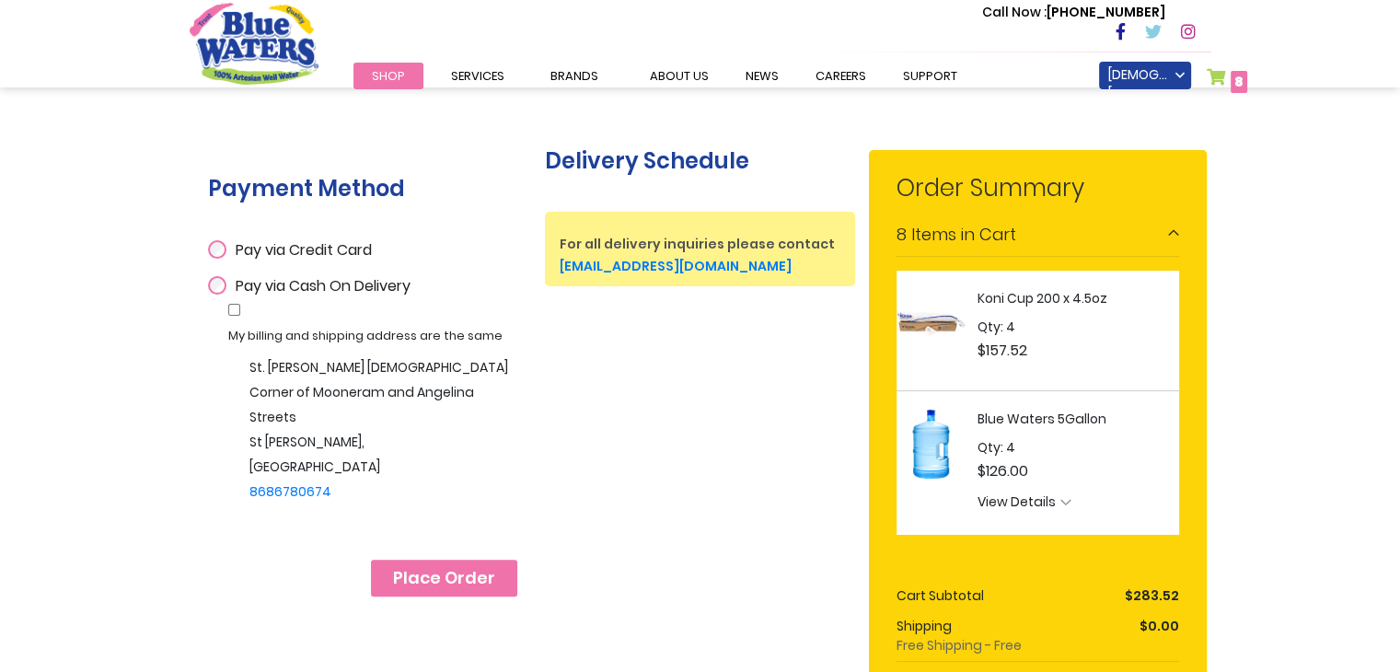
click at [462, 575] on span "Place Order" at bounding box center [444, 578] width 102 height 20
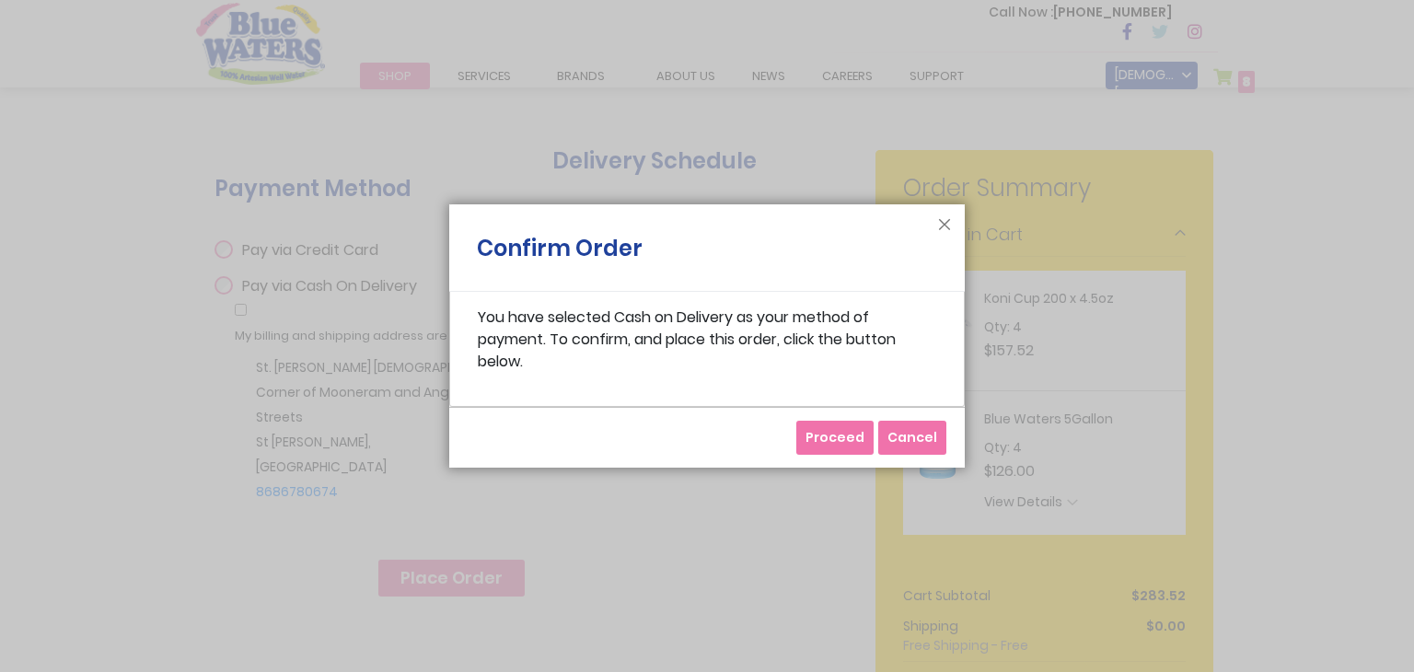
click at [824, 434] on span "Proceed" at bounding box center [834, 437] width 59 height 18
